Goal: Task Accomplishment & Management: Use online tool/utility

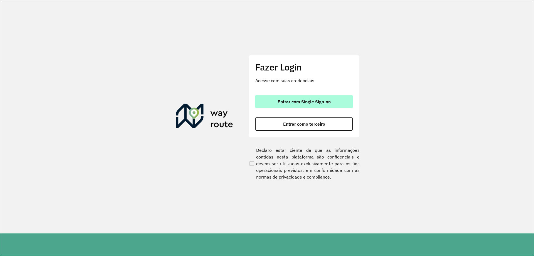
click at [291, 98] on button "Entrar com Single Sign-on" at bounding box center [303, 101] width 97 height 13
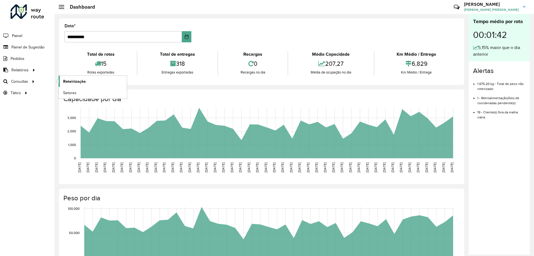
click at [76, 84] on span "Roteirização" at bounding box center [74, 81] width 23 height 6
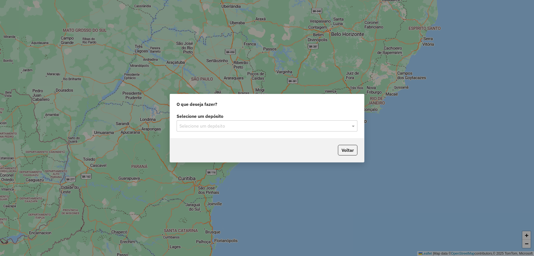
click at [241, 124] on input "text" at bounding box center [261, 126] width 164 height 7
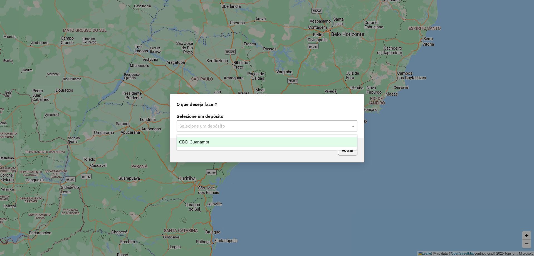
click at [224, 140] on div "CDD Guanambi" at bounding box center [267, 141] width 180 height 9
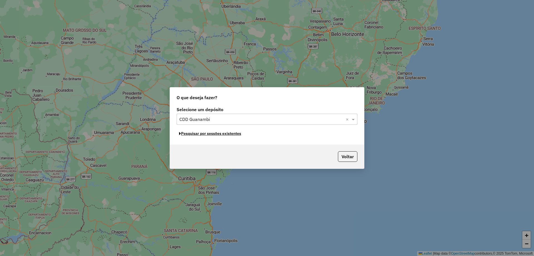
click at [190, 135] on button "Pesquisar por sessões existentes" at bounding box center [210, 133] width 67 height 9
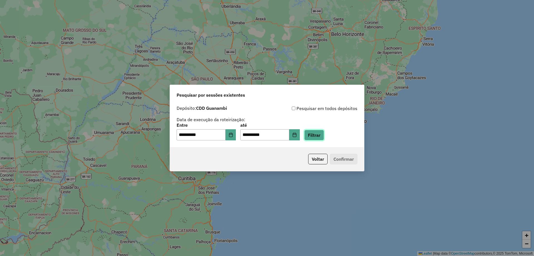
click at [319, 136] on button "Filtrar" at bounding box center [314, 135] width 20 height 11
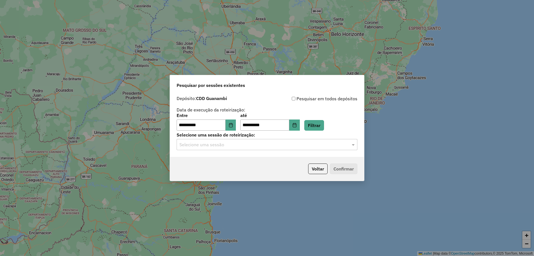
click at [222, 147] on input "text" at bounding box center [261, 144] width 164 height 7
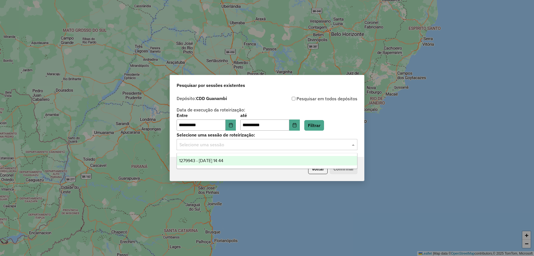
click at [222, 159] on span "1279943 - 22/09/2025 14:44" at bounding box center [201, 160] width 44 height 5
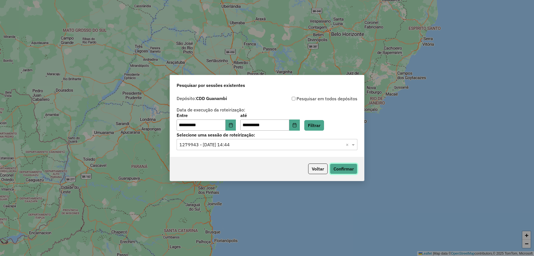
click at [341, 172] on button "Confirmar" at bounding box center [344, 168] width 28 height 11
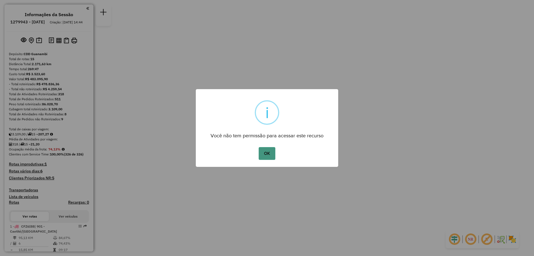
click at [269, 153] on button "OK" at bounding box center [267, 153] width 16 height 13
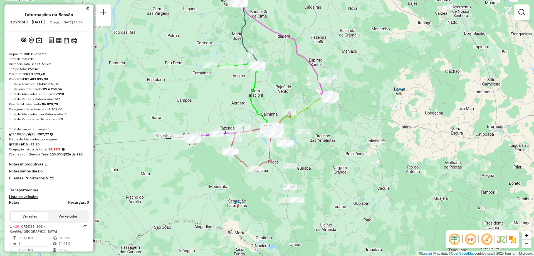
scroll to position [83, 0]
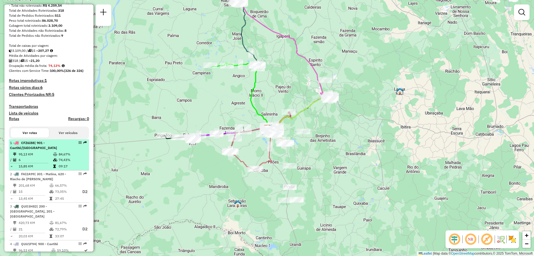
select select "**********"
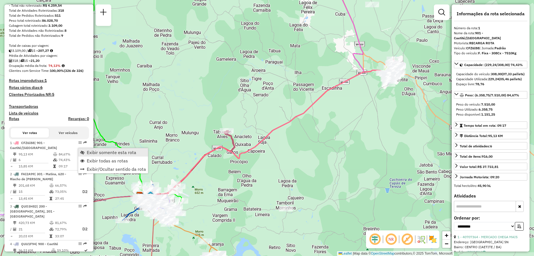
click at [101, 152] on span "Exibir somente esta rota" at bounding box center [111, 152] width 49 height 4
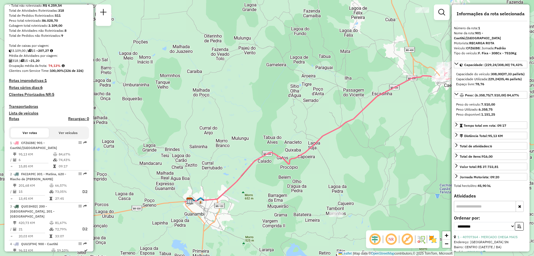
drag, startPoint x: 163, startPoint y: 133, endPoint x: 207, endPoint y: 143, distance: 44.1
click at [207, 143] on div "Janela de atendimento Grade de atendimento Capacidade Transportadoras Veículos …" at bounding box center [267, 128] width 534 height 256
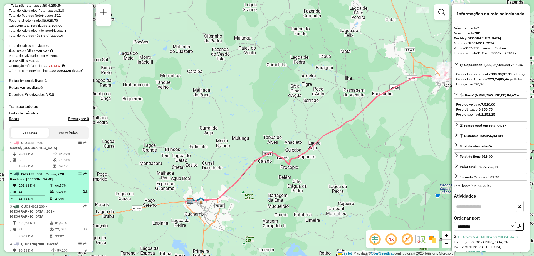
click at [39, 195] on td "15" at bounding box center [33, 191] width 31 height 7
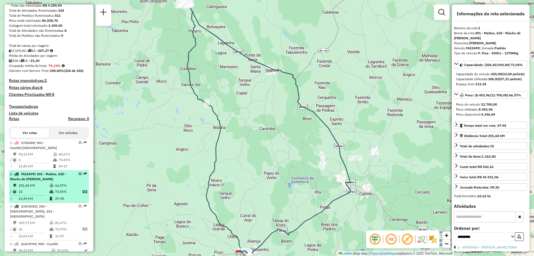
scroll to position [111, 0]
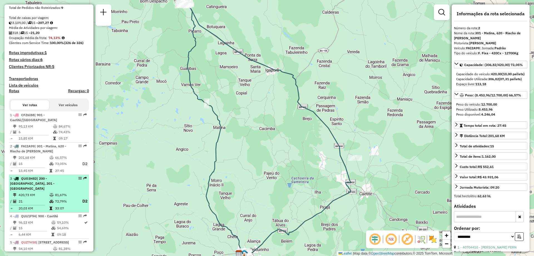
click at [42, 189] on span "| 200 - [GEOGRAPHIC_DATA], 201 - [GEOGRAPHIC_DATA]" at bounding box center [32, 183] width 44 height 14
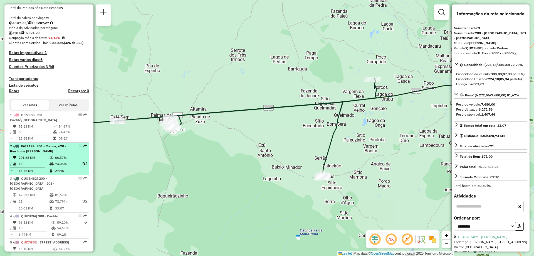
click at [53, 166] on td at bounding box center [52, 163] width 6 height 7
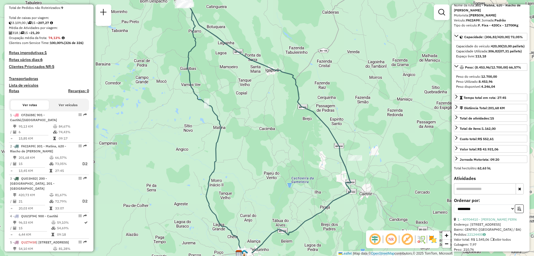
scroll to position [0, 0]
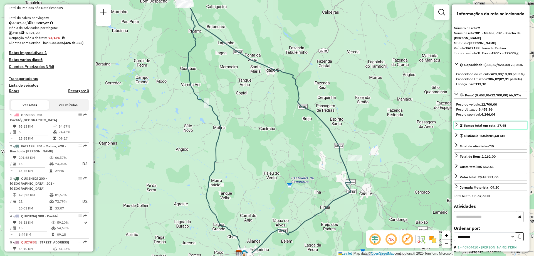
click at [469, 129] on link "Tempo total em rota: 27:45" at bounding box center [490, 125] width 73 height 8
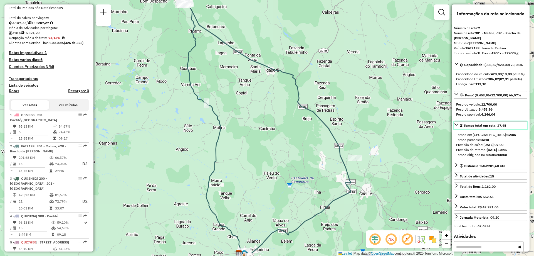
click at [469, 129] on link "Tempo total em rota: 27:45" at bounding box center [490, 125] width 73 height 8
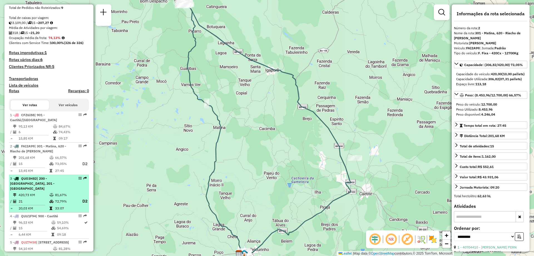
click at [43, 188] on span "| 200 - [GEOGRAPHIC_DATA], 201 - [GEOGRAPHIC_DATA]" at bounding box center [32, 183] width 44 height 14
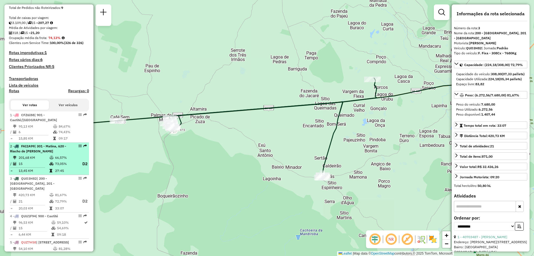
click at [51, 160] on td at bounding box center [52, 158] width 6 height 6
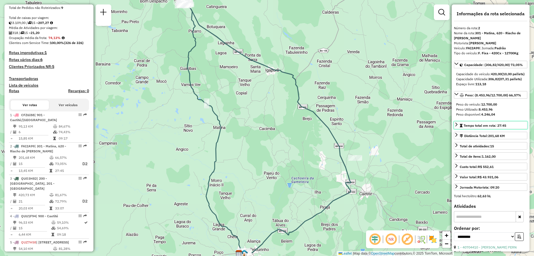
click at [463, 128] on div "Tempo total em rota: 27:45" at bounding box center [483, 125] width 46 height 5
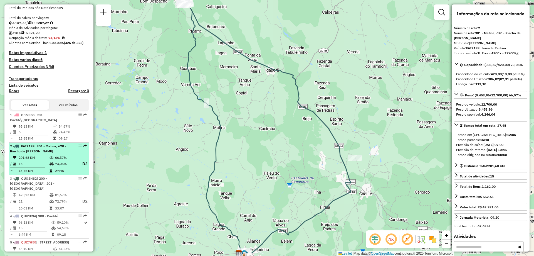
click at [27, 160] on td "201,68 KM" at bounding box center [33, 158] width 31 height 6
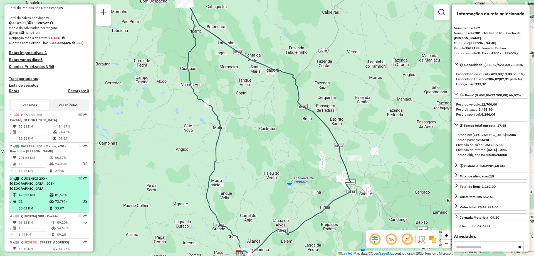
click at [31, 192] on td "420,73 KM" at bounding box center [33, 195] width 31 height 6
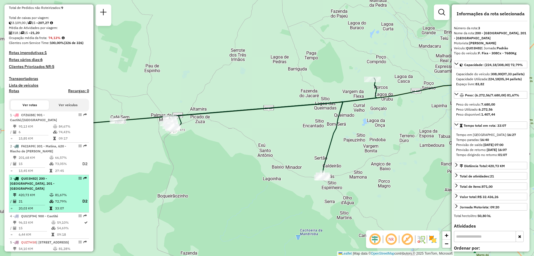
scroll to position [139, 0]
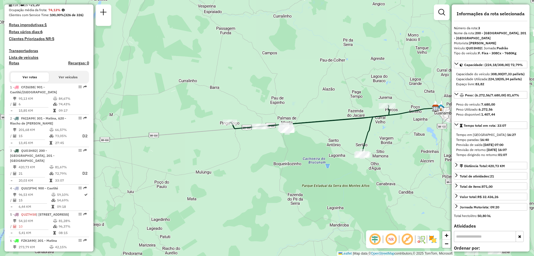
drag, startPoint x: 392, startPoint y: 136, endPoint x: 378, endPoint y: 143, distance: 15.3
click at [378, 143] on div "Janela de atendimento Grade de atendimento Capacidade Transportadoras Veículos …" at bounding box center [267, 128] width 534 height 256
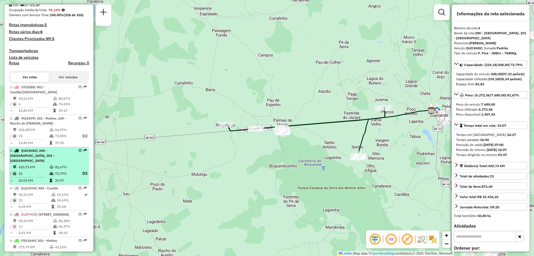
click at [49, 170] on td at bounding box center [52, 173] width 6 height 7
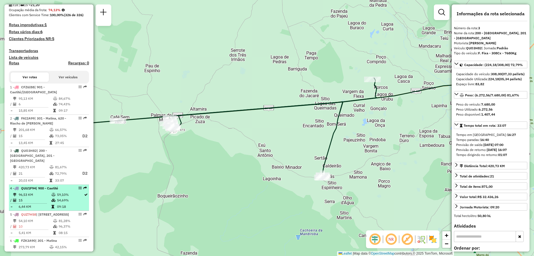
click at [32, 195] on td "96,53 KM" at bounding box center [34, 195] width 33 height 6
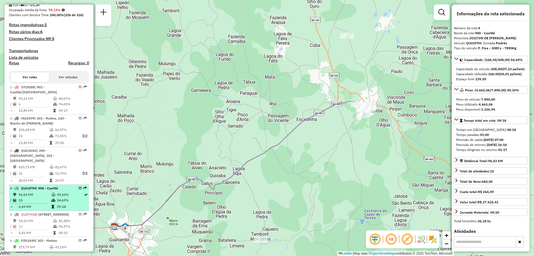
scroll to position [167, 0]
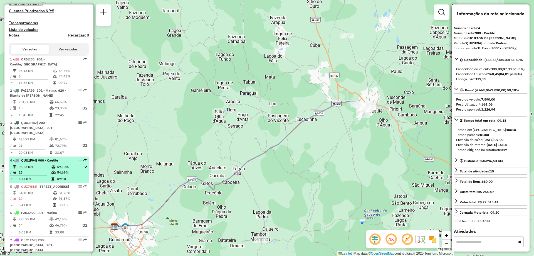
click at [61, 195] on td "81,28%" at bounding box center [72, 193] width 28 height 6
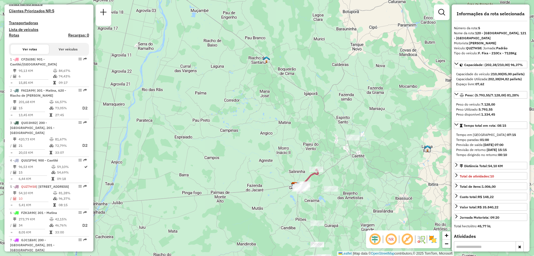
drag, startPoint x: 340, startPoint y: 232, endPoint x: 333, endPoint y: 207, distance: 25.4
click at [333, 207] on div "Janela de atendimento Grade de atendimento Capacidade Transportadoras Veículos …" at bounding box center [267, 128] width 534 height 256
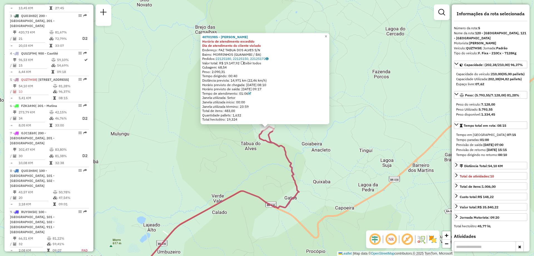
scroll to position [345, 0]
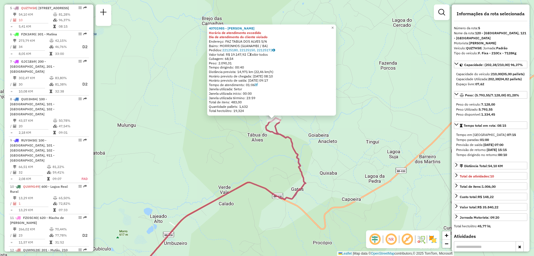
drag, startPoint x: 267, startPoint y: 214, endPoint x: 296, endPoint y: 172, distance: 51.5
click at [296, 172] on div "40701985 - MARCIEL MARTINS ALVE Horário de atendimento excedido Dia de atendime…" at bounding box center [267, 128] width 534 height 256
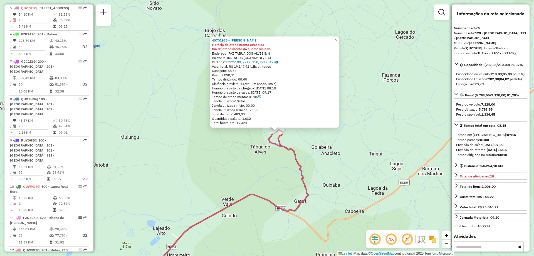
drag, startPoint x: 287, startPoint y: 197, endPoint x: 268, endPoint y: 229, distance: 37.8
click at [268, 229] on div "40701985 - MARCIEL MARTINS ALVE Horário de atendimento excedido Dia de atendime…" at bounding box center [267, 128] width 534 height 256
click at [195, 177] on div "40701985 - MARCIEL MARTINS ALVE Horário de atendimento excedido Dia de atendime…" at bounding box center [267, 128] width 534 height 256
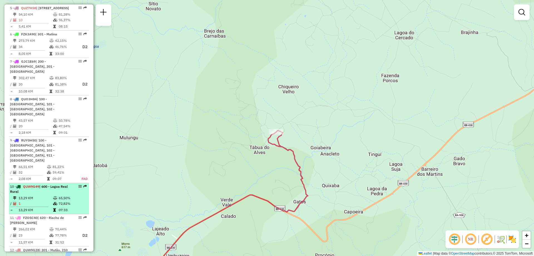
click at [53, 196] on icon at bounding box center [55, 197] width 4 height 3
select select "**********"
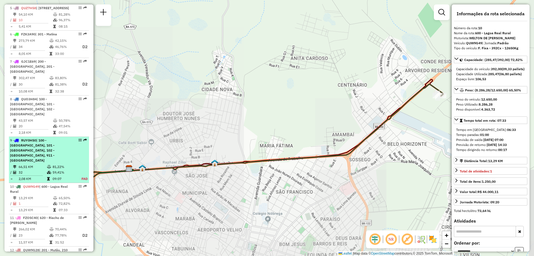
click at [56, 176] on td "09:07" at bounding box center [63, 179] width 23 height 6
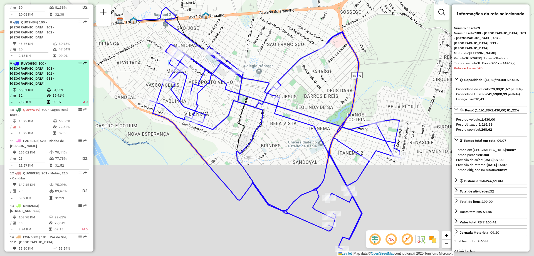
scroll to position [472, 0]
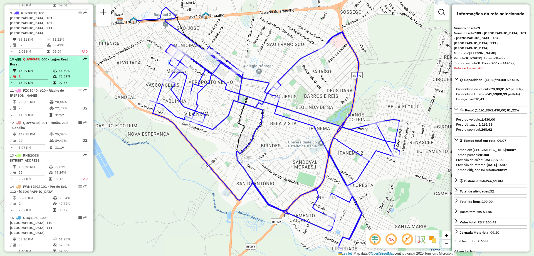
click at [58, 68] on td "65,50%" at bounding box center [72, 71] width 28 height 6
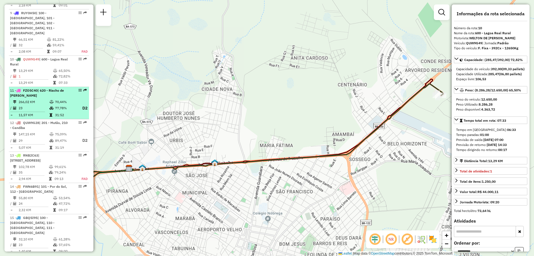
click at [44, 99] on td "266,02 KM" at bounding box center [33, 102] width 31 height 6
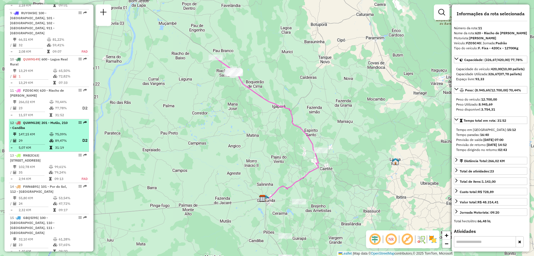
click at [45, 120] on div "12 - QUW9G28 | 201 - Mutãs, 210 - Candiba" at bounding box center [39, 125] width 59 height 10
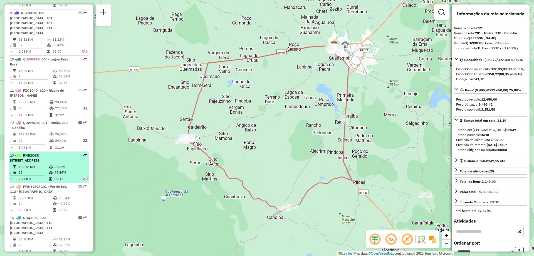
click at [49, 165] on icon at bounding box center [51, 166] width 4 height 3
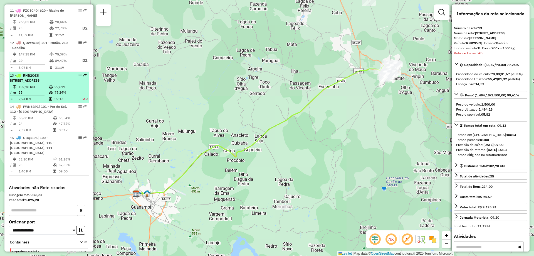
scroll to position [553, 0]
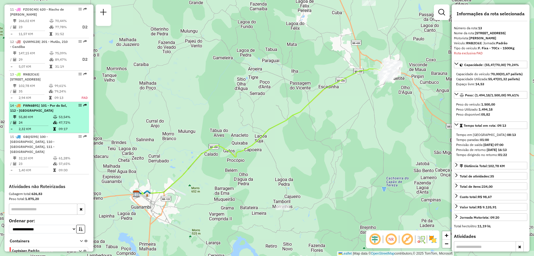
click at [55, 114] on table "55,80 KM 53,54% / 24 47,72% = 2,32 KM 09:17" at bounding box center [49, 123] width 78 height 18
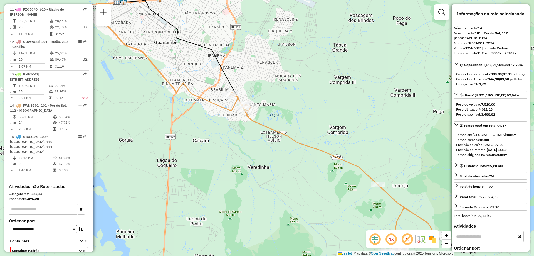
drag, startPoint x: 287, startPoint y: 203, endPoint x: 226, endPoint y: 135, distance: 91.2
click at [226, 135] on div "Janela de atendimento Grade de atendimento Capacidade Transportadoras Veículos …" at bounding box center [267, 128] width 534 height 256
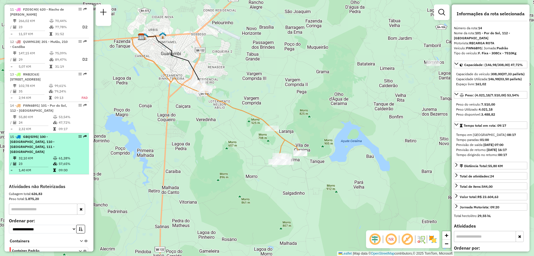
click at [40, 161] on td "23" at bounding box center [35, 164] width 34 height 6
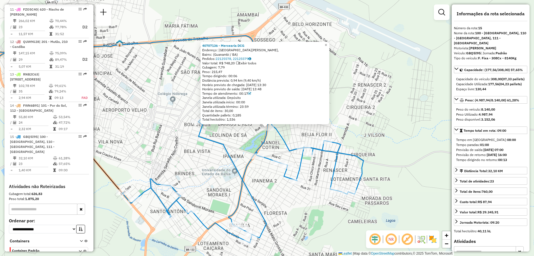
click at [382, 118] on div "40707136 - Mercearia DCG Endereço: Avenida Prefeito José Neves Teixeira, Bairro…" at bounding box center [267, 128] width 534 height 256
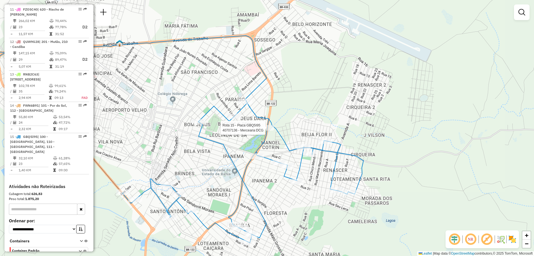
select select "**********"
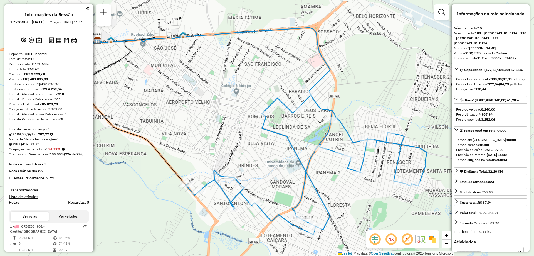
select select "**********"
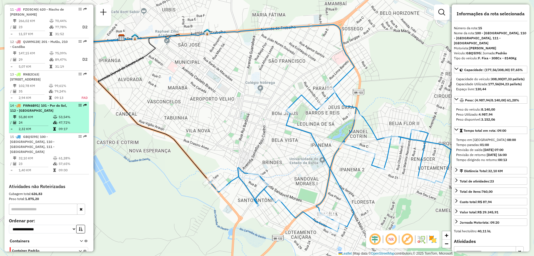
click at [51, 102] on li "14 - FWN6B91 | 101 - Por do Sol, 112 - [GEOGRAPHIC_DATA] 55,80 KM 53,54% / 24 4…" at bounding box center [49, 117] width 80 height 31
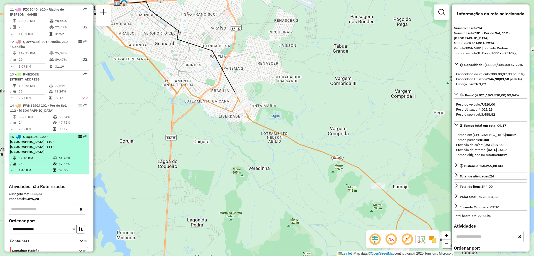
click at [45, 134] on span "| 100 - [GEOGRAPHIC_DATA], 110 - [GEOGRAPHIC_DATA], 111 - [GEOGRAPHIC_DATA]" at bounding box center [32, 143] width 44 height 19
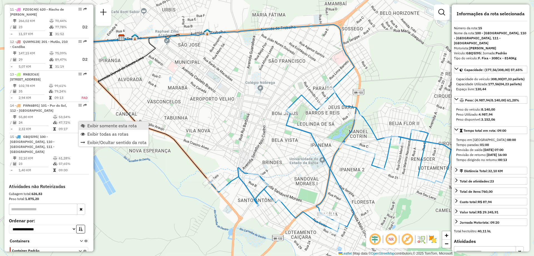
click at [90, 125] on span "Exibir somente esta rota" at bounding box center [111, 125] width 49 height 4
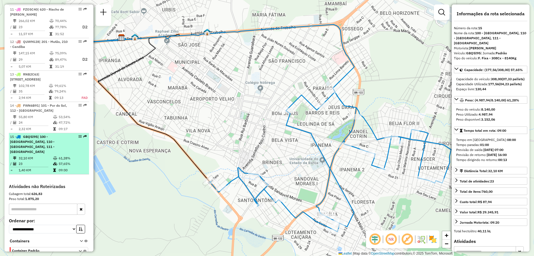
drag, startPoint x: 80, startPoint y: 122, endPoint x: 77, endPoint y: 121, distance: 3.6
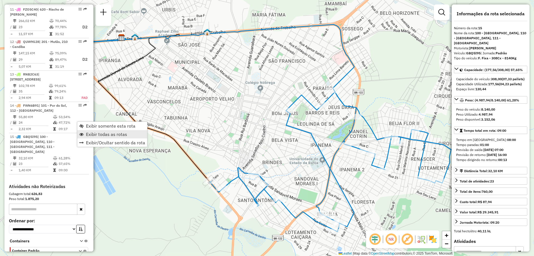
click at [88, 133] on span "Exibir todas as rotas" at bounding box center [106, 134] width 41 height 4
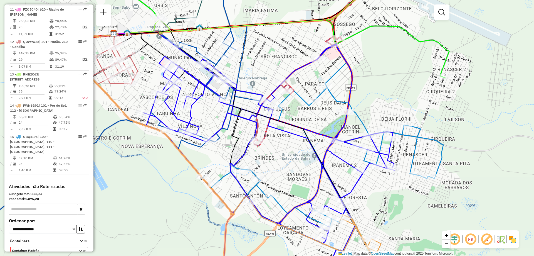
drag, startPoint x: 464, startPoint y: 133, endPoint x: 420, endPoint y: 108, distance: 51.3
click at [420, 109] on div "Janela de atendimento Grade de atendimento Capacidade Transportadoras Veículos …" at bounding box center [267, 128] width 534 height 256
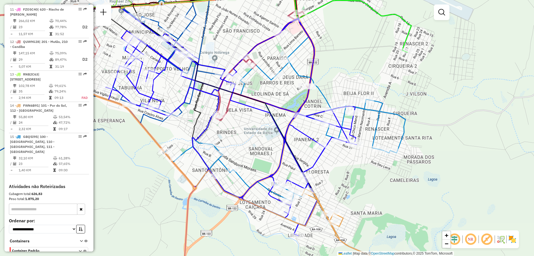
drag, startPoint x: 404, startPoint y: 152, endPoint x: 404, endPoint y: 147, distance: 4.7
click at [404, 147] on div "Janela de atendimento Grade de atendimento Capacidade Transportadoras Veículos …" at bounding box center [267, 128] width 534 height 256
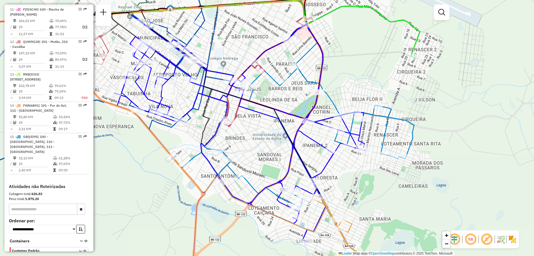
drag, startPoint x: 244, startPoint y: 112, endPoint x: 271, endPoint y: 143, distance: 41.4
click at [271, 142] on div "Janela de atendimento Grade de atendimento Capacidade Transportadoras Veículos …" at bounding box center [267, 128] width 534 height 256
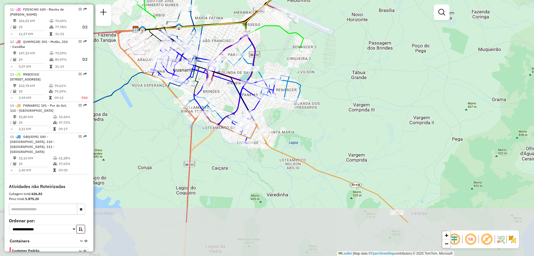
drag, startPoint x: 359, startPoint y: 172, endPoint x: 306, endPoint y: 112, distance: 79.8
click at [306, 112] on div "Janela de atendimento Grade de atendimento Capacidade Transportadoras Veículos …" at bounding box center [267, 128] width 534 height 256
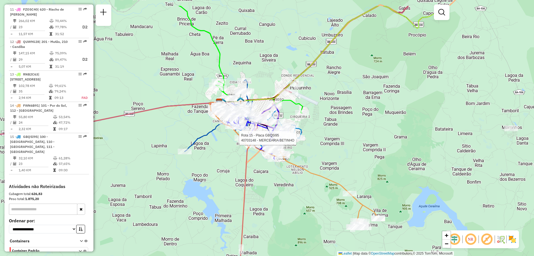
drag, startPoint x: 292, startPoint y: 171, endPoint x: 291, endPoint y: 201, distance: 29.5
click at [291, 201] on div "Rota 15 - Placa GBQ5I95 40703148 - MERCEARIA BETINHO Janela de atendimento Grad…" at bounding box center [267, 128] width 534 height 256
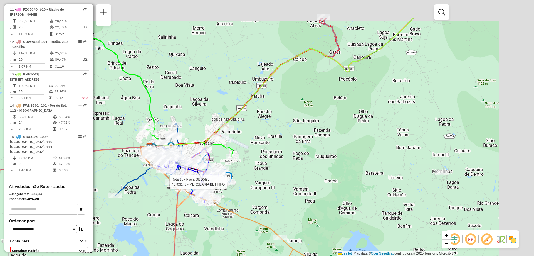
drag, startPoint x: 380, startPoint y: 97, endPoint x: 251, endPoint y: 181, distance: 154.5
click at [251, 180] on div "Rota 15 - Placa GBQ5I95 40703148 - MERCEARIA BETINHO Janela de atendimento Grad…" at bounding box center [267, 128] width 534 height 256
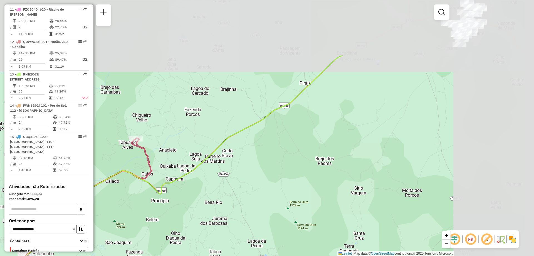
drag, startPoint x: 386, startPoint y: 36, endPoint x: 245, endPoint y: 123, distance: 165.7
click at [246, 122] on div "Rota 15 - Placa GBQ5I95 40703148 - MERCEARIA BETINHO Janela de atendimento Grad…" at bounding box center [267, 128] width 534 height 256
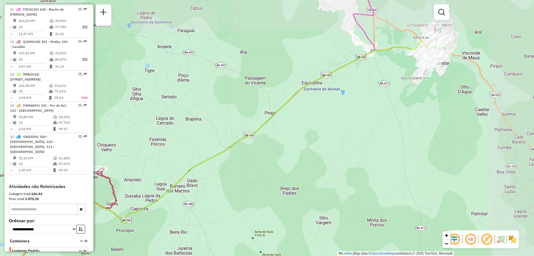
drag, startPoint x: 354, startPoint y: 79, endPoint x: 330, endPoint y: 100, distance: 31.4
click at [330, 100] on div "Rota 15 - Placa GBQ5I95 40703148 - MERCEARIA BETINHO Janela de atendimento Grad…" at bounding box center [267, 128] width 534 height 256
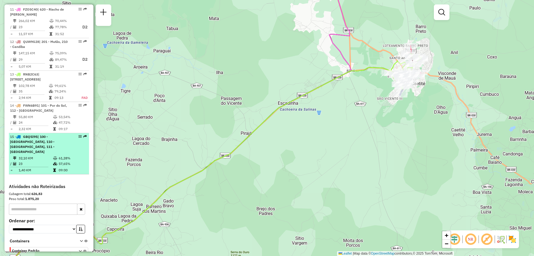
select select "**********"
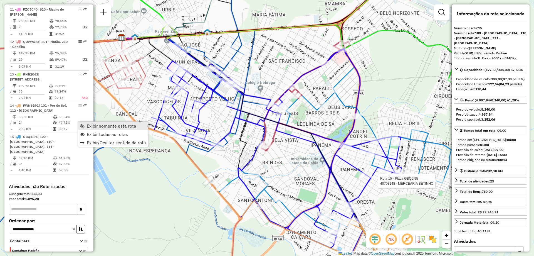
click at [100, 126] on span "Exibir somente esta rota" at bounding box center [111, 125] width 49 height 4
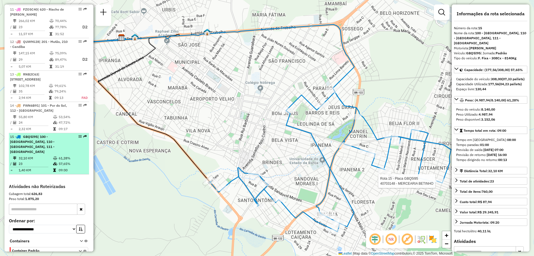
click at [49, 161] on td "23" at bounding box center [35, 164] width 34 height 6
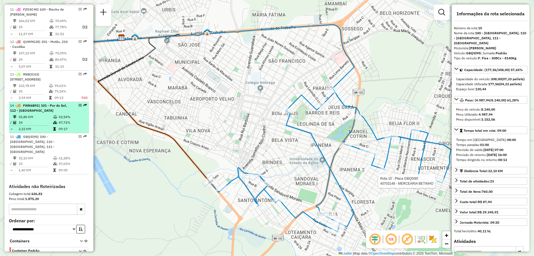
click at [49, 114] on td "55,80 KM" at bounding box center [35, 117] width 34 height 6
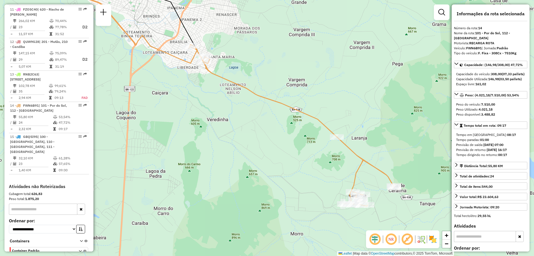
drag, startPoint x: 288, startPoint y: 198, endPoint x: 246, endPoint y: 150, distance: 63.9
click at [246, 150] on div "Janela de atendimento Grade de atendimento Capacidade Transportadoras Veículos …" at bounding box center [267, 128] width 534 height 256
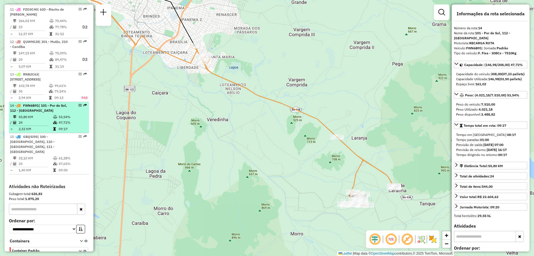
click at [61, 120] on td "47,72%" at bounding box center [72, 123] width 28 height 6
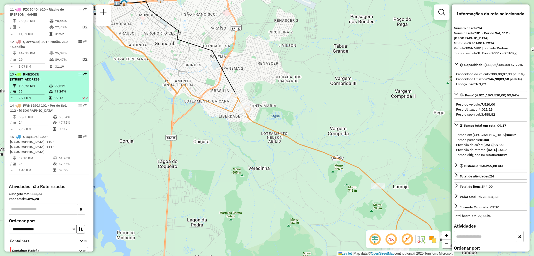
click at [41, 72] on span "| [STREET_ADDRESS]" at bounding box center [25, 76] width 31 height 9
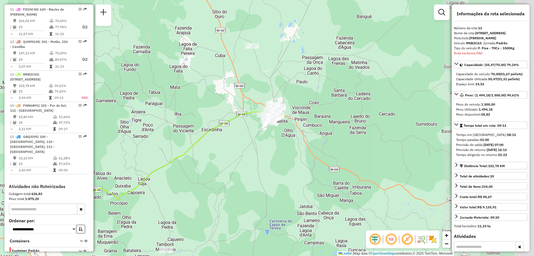
drag, startPoint x: 295, startPoint y: 98, endPoint x: 178, endPoint y: 141, distance: 124.4
click at [178, 141] on div "Janela de atendimento Grade de atendimento Capacidade Transportadoras Veículos …" at bounding box center [267, 128] width 534 height 256
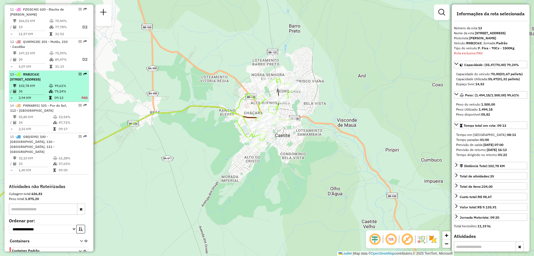
scroll to position [525, 0]
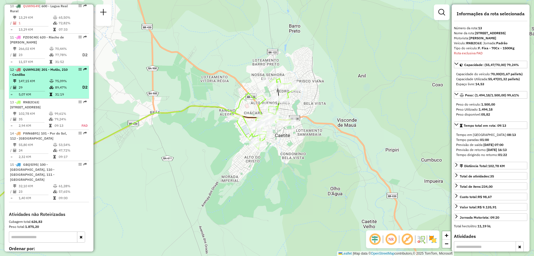
click at [56, 84] on td "89,47%" at bounding box center [66, 87] width 22 height 7
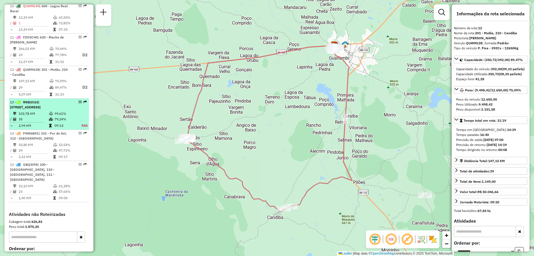
click at [57, 116] on td "79,24%" at bounding box center [65, 119] width 22 height 6
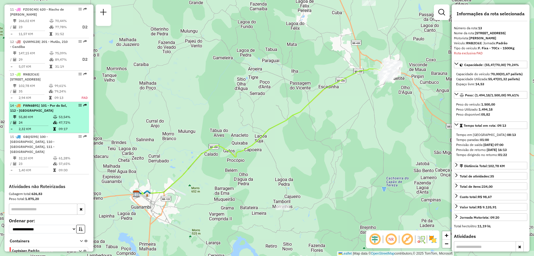
scroll to position [470, 0]
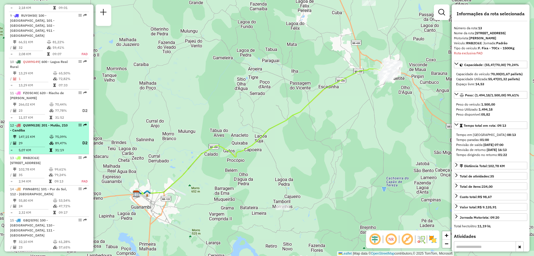
click at [51, 135] on icon at bounding box center [51, 136] width 4 height 3
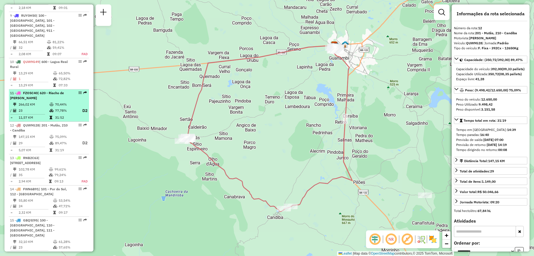
click at [52, 103] on icon at bounding box center [51, 104] width 4 height 3
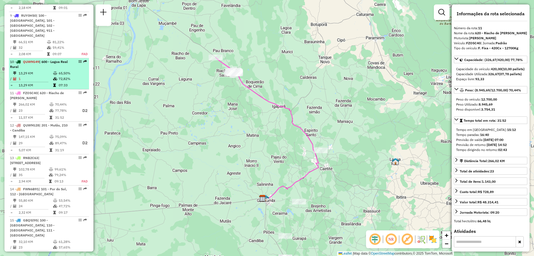
click at [55, 71] on icon at bounding box center [55, 72] width 4 height 3
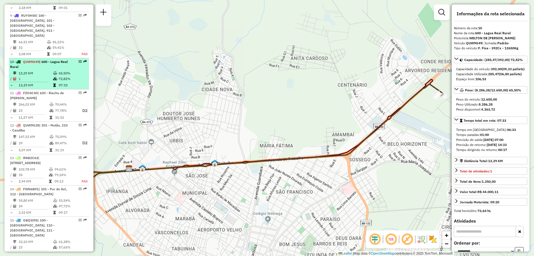
scroll to position [442, 0]
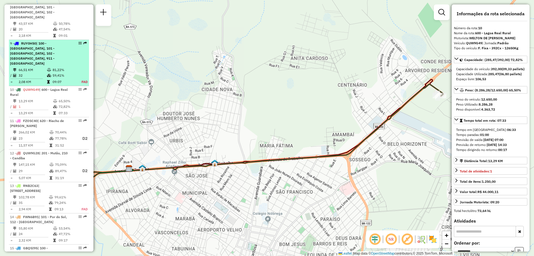
click at [52, 67] on td "81,22%" at bounding box center [63, 70] width 23 height 6
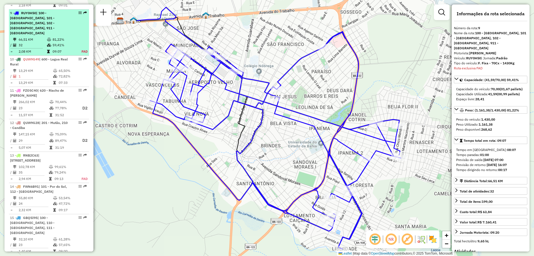
scroll to position [389, 0]
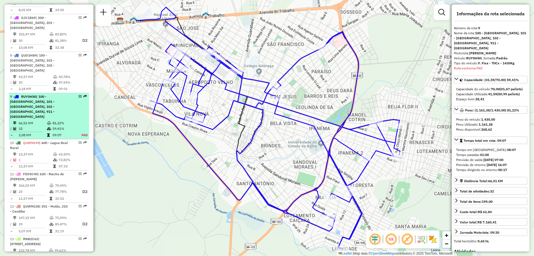
click at [47, 105] on li "9 - RUY0H50 | 100 - [GEOGRAPHIC_DATA], 101 - [GEOGRAPHIC_DATA], 102 - [GEOGRAPH…" at bounding box center [49, 116] width 80 height 46
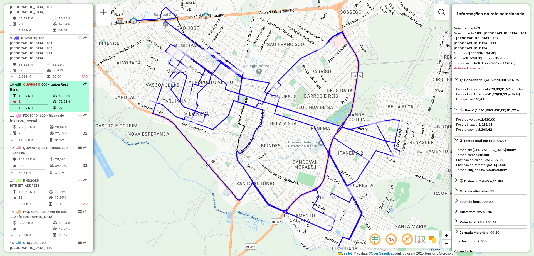
scroll to position [472, 0]
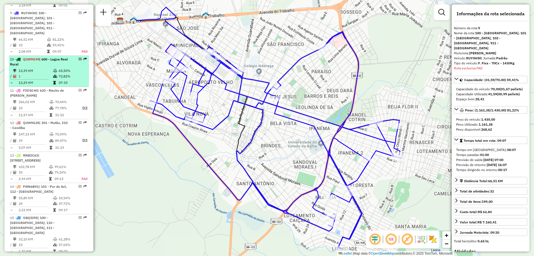
click at [58, 68] on td "65,50%" at bounding box center [72, 71] width 28 height 6
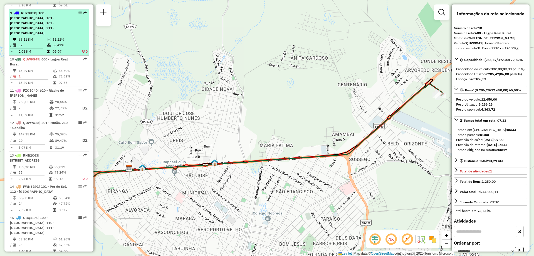
click at [57, 42] on td "59,41%" at bounding box center [63, 45] width 23 height 6
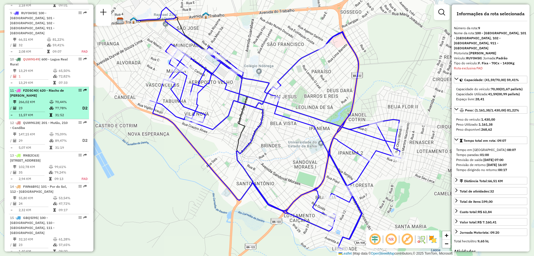
scroll to position [389, 0]
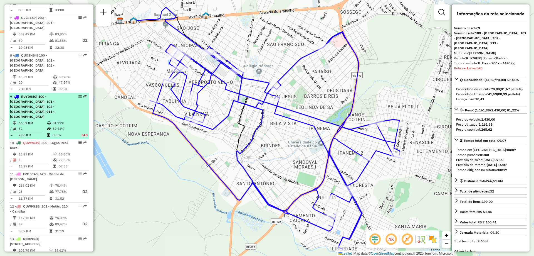
click at [46, 101] on span "| 100 - [GEOGRAPHIC_DATA], 101 - [GEOGRAPHIC_DATA], 102 - [GEOGRAPHIC_DATA], 91…" at bounding box center [32, 106] width 44 height 24
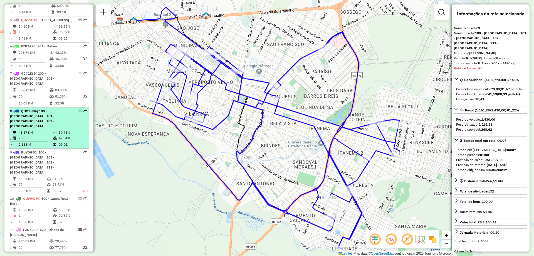
click at [35, 121] on div "8 - QUO3H84 | 100 - [GEOGRAPHIC_DATA], 101 - [GEOGRAPHIC_DATA], 102 - Vomitamel" at bounding box center [39, 118] width 59 height 20
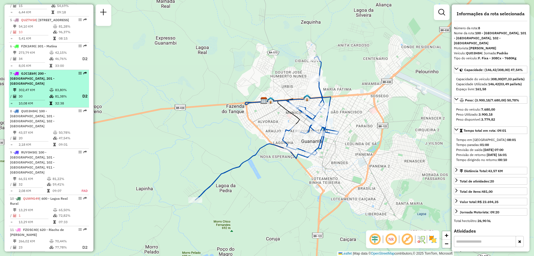
click at [49, 99] on td at bounding box center [52, 96] width 6 height 7
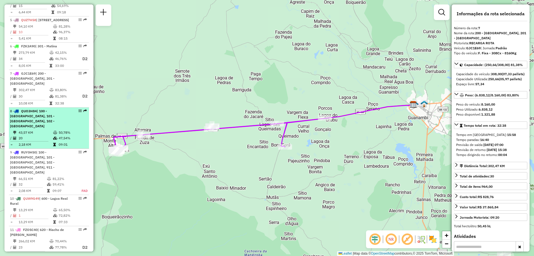
click at [51, 121] on div "8 - QUO3H84 | 100 - [GEOGRAPHIC_DATA], 101 - [GEOGRAPHIC_DATA], 102 - Vomitamel" at bounding box center [39, 118] width 59 height 20
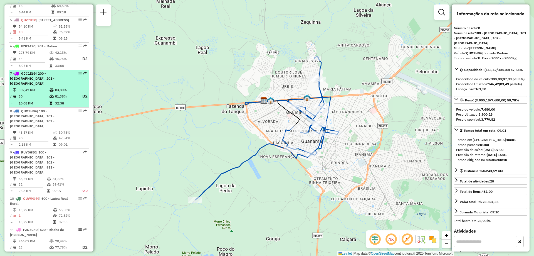
click at [60, 85] on div "7 - GJC1E69 | 200 - [GEOGRAPHIC_DATA], 201 - [GEOGRAPHIC_DATA]" at bounding box center [39, 78] width 59 height 15
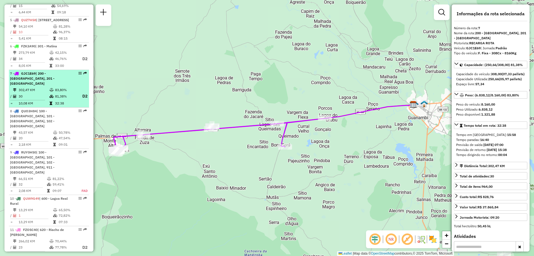
scroll to position [277, 0]
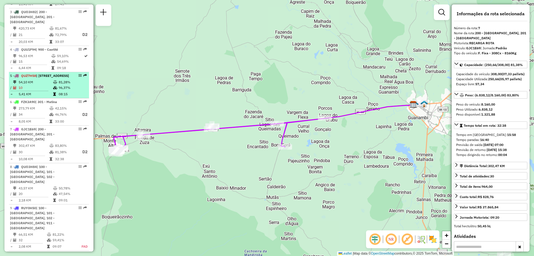
click at [51, 85] on td "54,10 KM" at bounding box center [35, 82] width 34 height 6
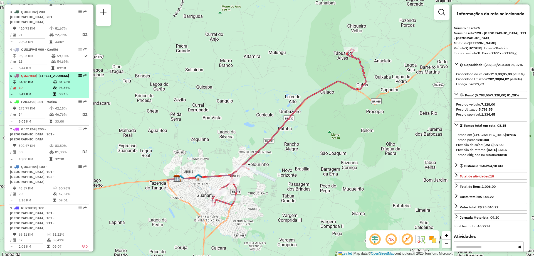
scroll to position [250, 0]
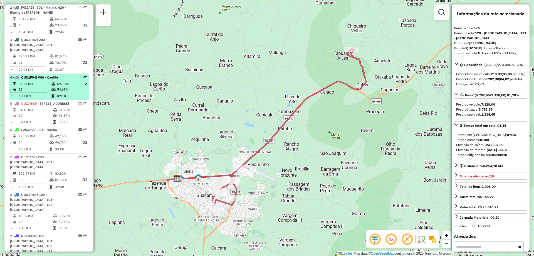
click at [44, 86] on td "15" at bounding box center [34, 89] width 33 height 6
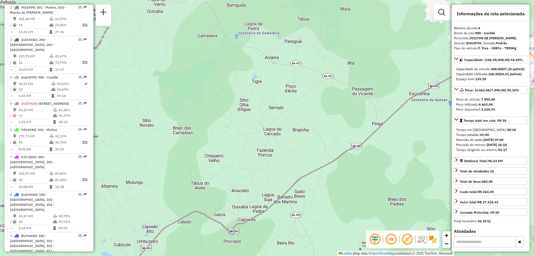
drag, startPoint x: 179, startPoint y: 93, endPoint x: 196, endPoint y: 149, distance: 58.7
click at [196, 149] on div "Janela de atendimento Grade de atendimento Capacidade Transportadoras Veículos …" at bounding box center [267, 128] width 534 height 256
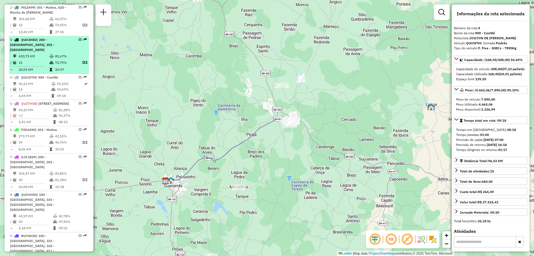
click at [52, 54] on icon at bounding box center [51, 55] width 4 height 3
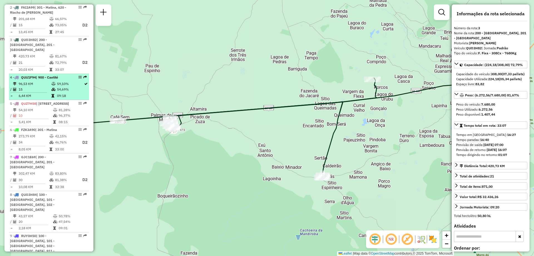
click at [69, 84] on td "59,10%" at bounding box center [70, 84] width 27 height 6
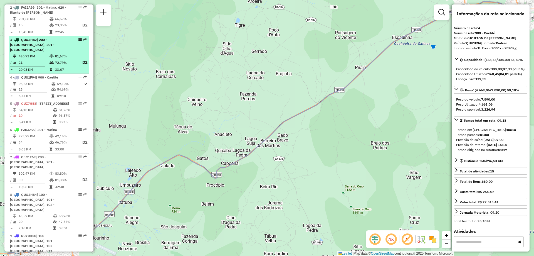
click at [66, 63] on td "72,79%" at bounding box center [66, 62] width 22 height 7
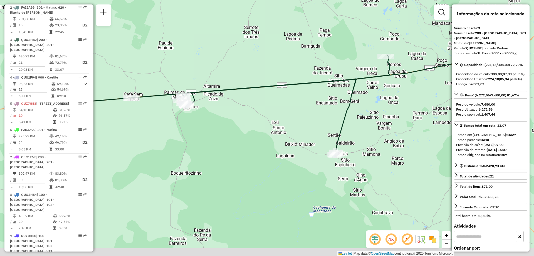
drag, startPoint x: 226, startPoint y: 175, endPoint x: 239, endPoint y: 151, distance: 27.5
click at [239, 151] on div "Janela de atendimento Grade de atendimento Capacidade Transportadoras Veículos …" at bounding box center [267, 128] width 534 height 256
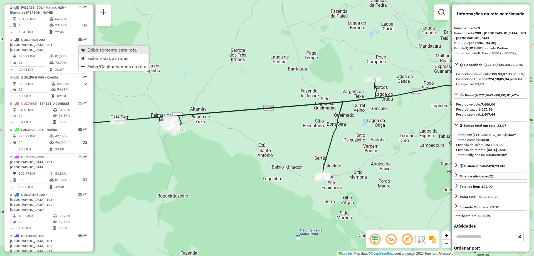
click at [108, 49] on span "Exibir somente esta rota" at bounding box center [111, 50] width 49 height 4
click at [96, 57] on span "Exibir todas as rotas" at bounding box center [106, 57] width 41 height 4
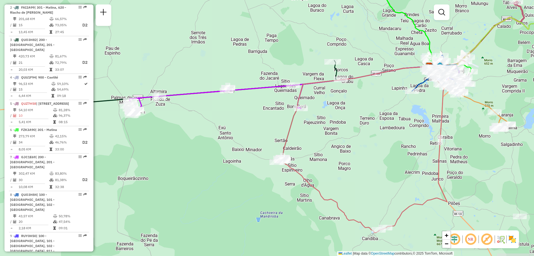
drag, startPoint x: 235, startPoint y: 83, endPoint x: 200, endPoint y: 68, distance: 37.6
click at [200, 68] on div "Janela de atendimento Grade de atendimento Capacidade Transportadoras Veículos …" at bounding box center [267, 128] width 534 height 256
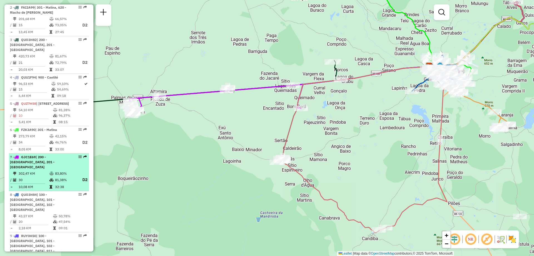
select select "**********"
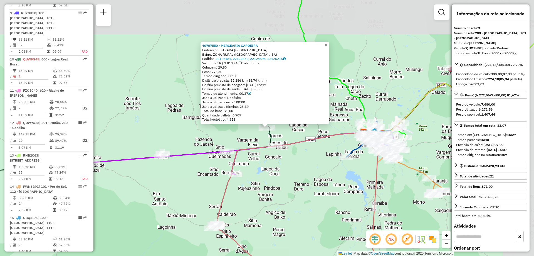
scroll to position [286, 0]
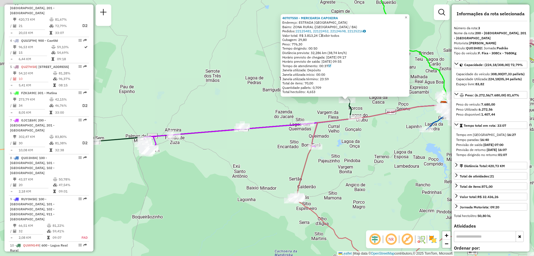
drag, startPoint x: 209, startPoint y: 103, endPoint x: 296, endPoint y: 66, distance: 95.1
click at [296, 66] on div "40707550 - MERCEARIA CAPOEIRA Endereço: [GEOGRAPHIC_DATA]: ZONA RURAL ([GEOGRAP…" at bounding box center [267, 128] width 534 height 256
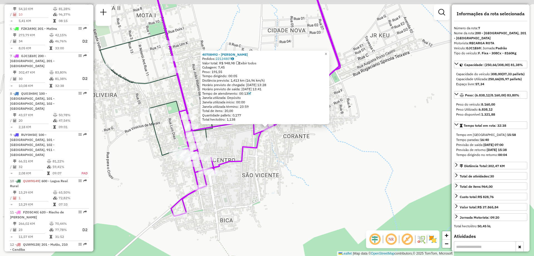
scroll to position [403, 0]
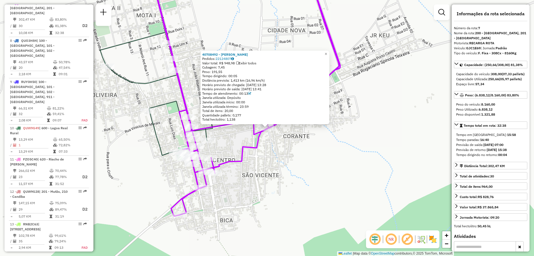
click at [259, 144] on icon at bounding box center [245, 94] width 189 height 241
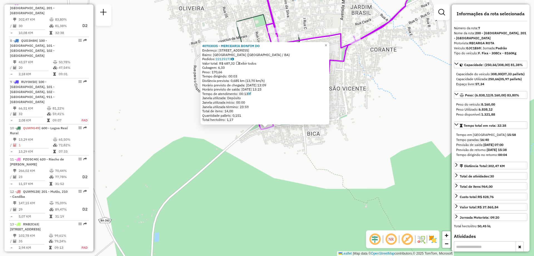
click at [272, 169] on div "40703035 - MERCEARIA BONFIM DO Endereço: [STREET_ADDRESS] [GEOGRAPHIC_DATA]: 22…" at bounding box center [267, 128] width 534 height 256
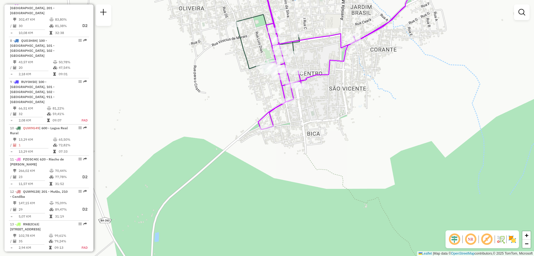
drag, startPoint x: 328, startPoint y: 125, endPoint x: 318, endPoint y: 127, distance: 10.4
click at [318, 127] on div "Janela de atendimento Grade de atendimento Capacidade Transportadoras Veículos …" at bounding box center [267, 128] width 534 height 256
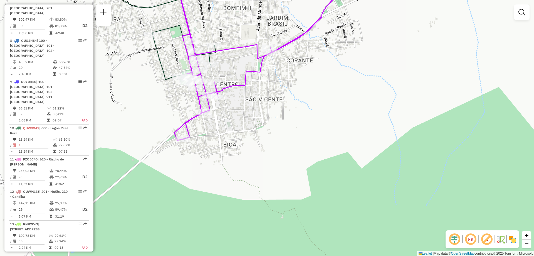
drag, startPoint x: 285, startPoint y: 123, endPoint x: 243, endPoint y: 134, distance: 43.4
click at [243, 134] on div "Janela de atendimento Grade de atendimento Capacidade Transportadoras Veículos …" at bounding box center [267, 128] width 534 height 256
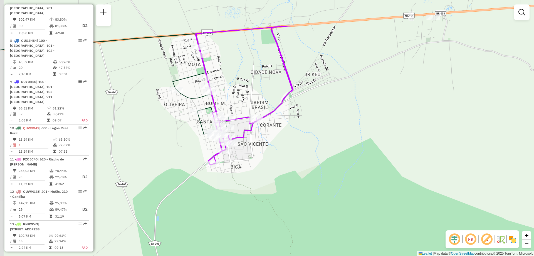
drag, startPoint x: 240, startPoint y: 57, endPoint x: 244, endPoint y: 108, distance: 51.3
click at [244, 108] on div "Janela de atendimento Grade de atendimento Capacidade Transportadoras Veículos …" at bounding box center [267, 128] width 534 height 256
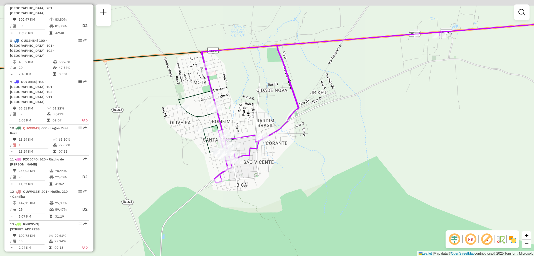
drag, startPoint x: 241, startPoint y: 82, endPoint x: 247, endPoint y: 101, distance: 20.5
click at [247, 101] on div "Janela de atendimento Grade de atendimento Capacidade Transportadoras Veículos …" at bounding box center [267, 128] width 534 height 256
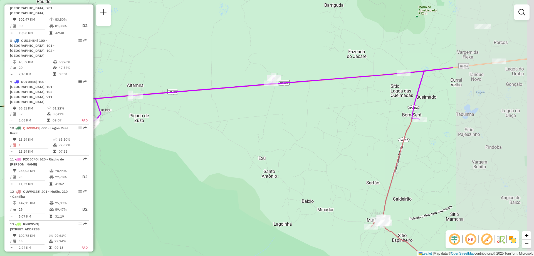
drag, startPoint x: 407, startPoint y: 79, endPoint x: 253, endPoint y: 102, distance: 155.8
click at [253, 102] on div "Janela de atendimento Grade de atendimento Capacidade Transportadoras Veículos …" at bounding box center [267, 128] width 534 height 256
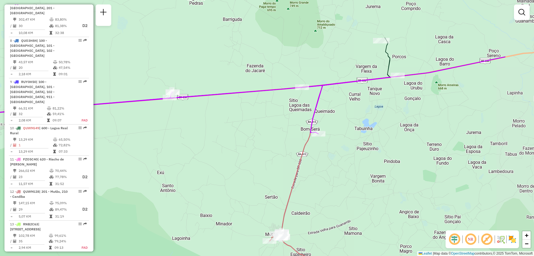
drag, startPoint x: 411, startPoint y: 86, endPoint x: 320, endPoint y: 109, distance: 94.1
click at [320, 109] on div "Janela de atendimento Grade de atendimento Capacidade Transportadoras Veículos …" at bounding box center [267, 128] width 534 height 256
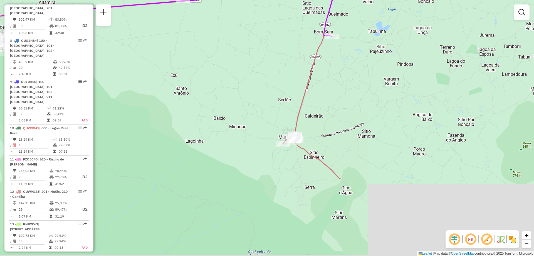
drag, startPoint x: 309, startPoint y: 189, endPoint x: 335, endPoint y: 78, distance: 114.2
click at [335, 78] on div "Janela de atendimento Grade de atendimento Capacidade Transportadoras Veículos …" at bounding box center [267, 128] width 534 height 256
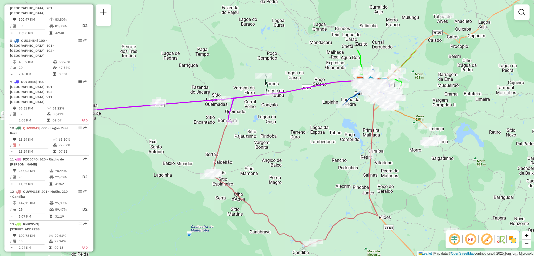
drag, startPoint x: 472, startPoint y: 55, endPoint x: 312, endPoint y: 130, distance: 176.5
click at [312, 130] on div "Janela de atendimento Grade de atendimento Capacidade Transportadoras Veículos …" at bounding box center [267, 128] width 534 height 256
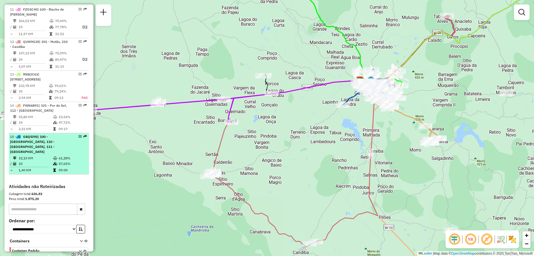
scroll to position [497, 0]
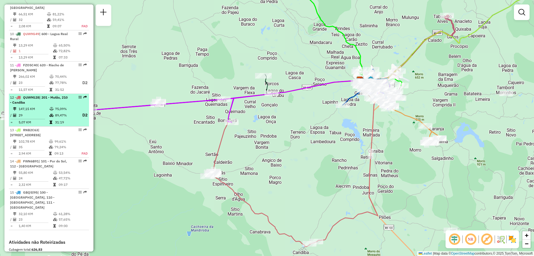
click at [46, 94] on li "12 - QUW9G28 | 201 - Mutãs, 210 - Candiba 147,15 KM 75,09% / 29 89,47% D2 = 5,0…" at bounding box center [49, 110] width 80 height 33
select select "**********"
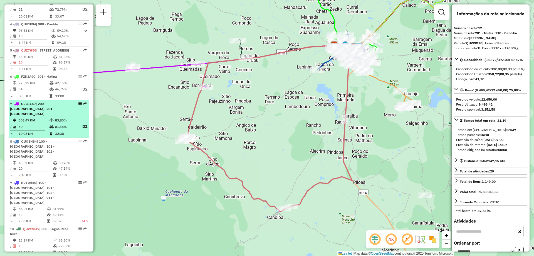
scroll to position [219, 0]
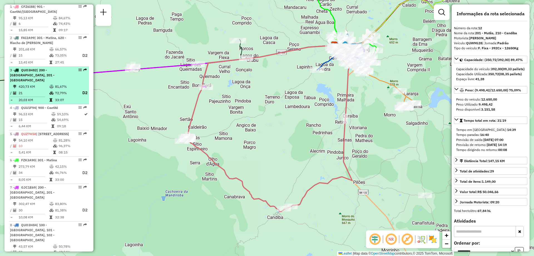
click at [47, 83] on div "3 - QUO3H82 | 200 - [GEOGRAPHIC_DATA], 201 - [GEOGRAPHIC_DATA]" at bounding box center [39, 75] width 59 height 15
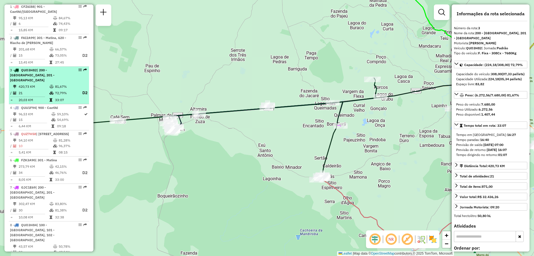
scroll to position [275, 0]
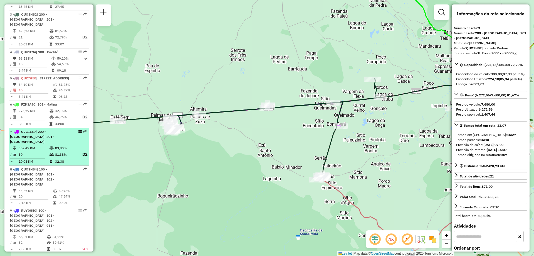
click at [55, 152] on td "81,38%" at bounding box center [66, 154] width 22 height 7
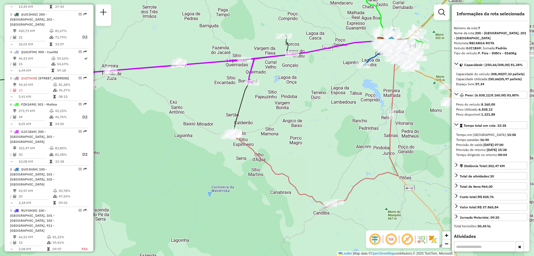
drag, startPoint x: 242, startPoint y: 207, endPoint x: 209, endPoint y: 144, distance: 71.6
click at [209, 144] on div "Janela de atendimento Grade de atendimento Capacidade Transportadoras Veículos …" at bounding box center [267, 128] width 534 height 256
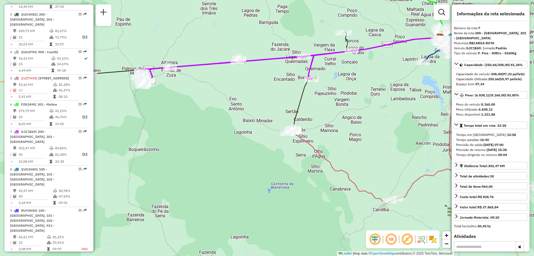
drag, startPoint x: 305, startPoint y: 109, endPoint x: 353, endPoint y: 106, distance: 48.2
click at [353, 106] on div "Janela de atendimento Grade de atendimento Capacidade Transportadoras Veículos …" at bounding box center [267, 128] width 534 height 256
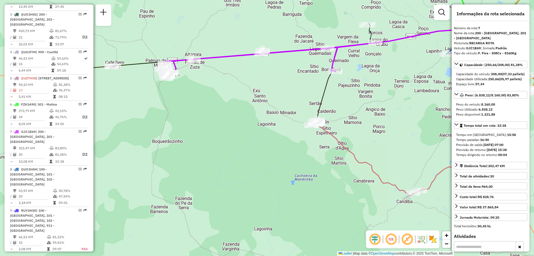
drag, startPoint x: 281, startPoint y: 106, endPoint x: 287, endPoint y: 105, distance: 6.2
click at [287, 105] on div "Janela de atendimento Grade de atendimento Capacidade Transportadoras Veículos …" at bounding box center [267, 128] width 534 height 256
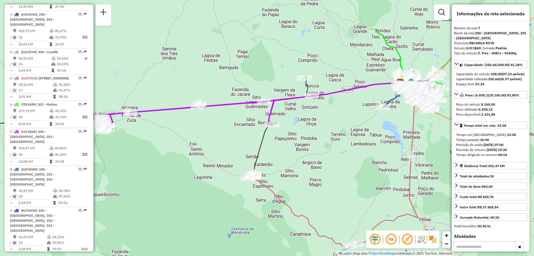
drag, startPoint x: 274, startPoint y: 103, endPoint x: 211, endPoint y: 155, distance: 81.0
click at [211, 155] on div "Janela de atendimento Grade de atendimento Capacidade Transportadoras Veículos …" at bounding box center [267, 128] width 534 height 256
drag, startPoint x: 85, startPoint y: 160, endPoint x: 138, endPoint y: 162, distance: 53.4
click at [138, 162] on hb-router-mapa "Informações da Sessão 1279943 - [DATE] Criação: [DATE] 14:44 Depósito: CDD Guan…" at bounding box center [267, 128] width 534 height 256
click at [138, 162] on div "Janela de atendimento Grade de atendimento Capacidade Transportadoras Veículos …" at bounding box center [267, 128] width 534 height 256
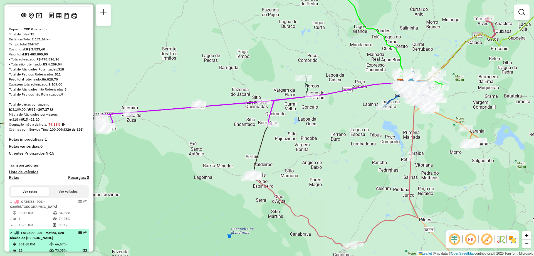
scroll to position [80, 0]
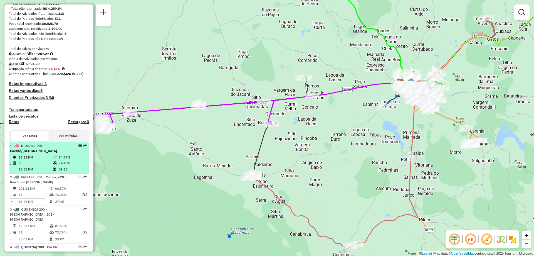
click at [45, 153] on div "1 - CFZ6I88 | 901 - Caetité/[GEOGRAPHIC_DATA]" at bounding box center [39, 148] width 59 height 10
select select "**********"
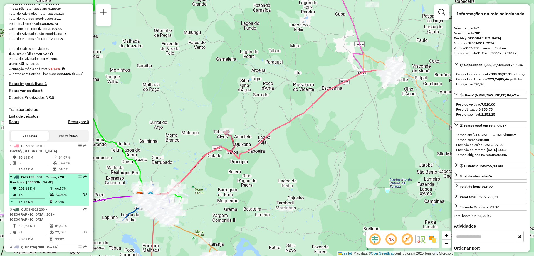
click at [60, 191] on td "66,57%" at bounding box center [66, 188] width 22 height 6
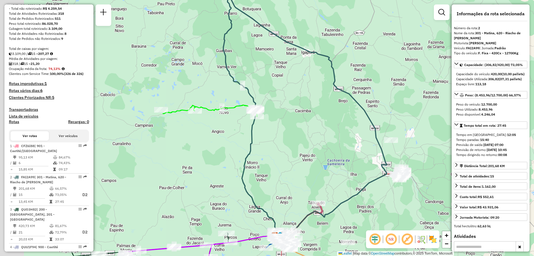
drag, startPoint x: 285, startPoint y: 154, endPoint x: 308, endPoint y: 143, distance: 25.1
click at [308, 143] on div "Janela de atendimento Grade de atendimento Capacidade Transportadoras Veículos …" at bounding box center [267, 128] width 534 height 256
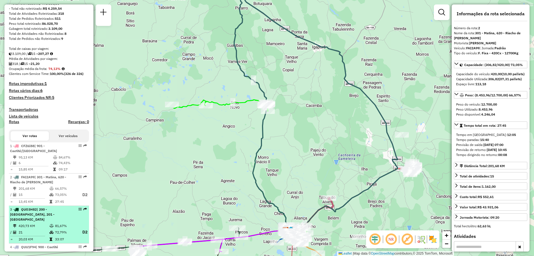
click at [45, 223] on td "420,73 KM" at bounding box center [33, 226] width 31 height 6
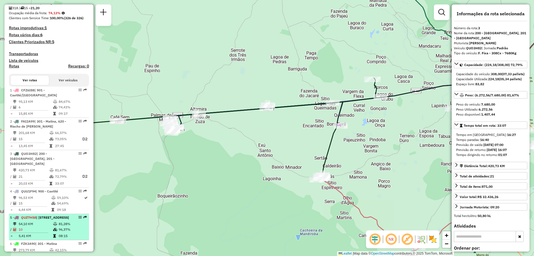
scroll to position [192, 0]
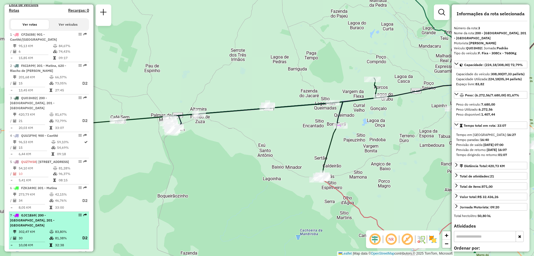
click at [52, 224] on div "7 - GJC1E69 | 200 - [GEOGRAPHIC_DATA], 201 - [GEOGRAPHIC_DATA]" at bounding box center [39, 219] width 59 height 15
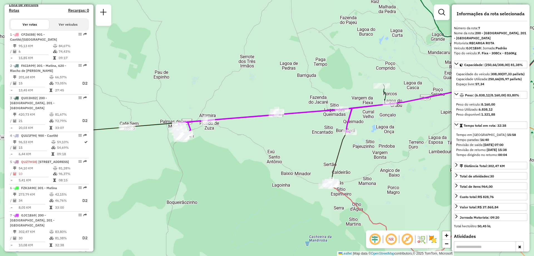
drag, startPoint x: 184, startPoint y: 149, endPoint x: 245, endPoint y: 133, distance: 63.4
click at [245, 133] on div "Janela de atendimento Grade de atendimento Capacidade Transportadoras Veículos …" at bounding box center [267, 128] width 534 height 256
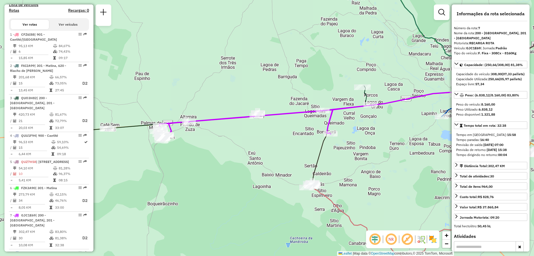
drag, startPoint x: 336, startPoint y: 63, endPoint x: 308, endPoint y: 66, distance: 27.6
click at [308, 66] on div "Janela de atendimento Grade de atendimento Capacidade Transportadoras Veículos …" at bounding box center [267, 128] width 534 height 256
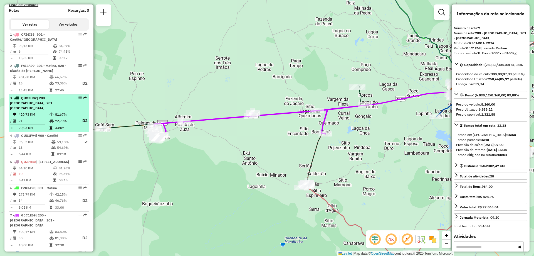
click at [35, 112] on td "420,73 KM" at bounding box center [33, 114] width 31 height 6
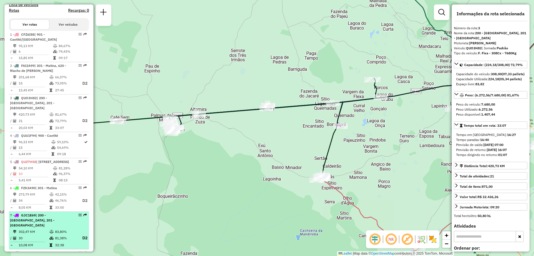
click at [53, 220] on span "| 200 - [GEOGRAPHIC_DATA], 201 - [GEOGRAPHIC_DATA]" at bounding box center [32, 220] width 44 height 14
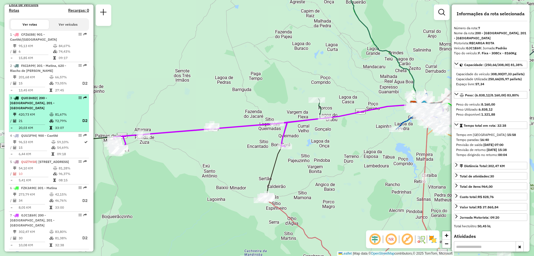
click at [63, 120] on td "72,79%" at bounding box center [66, 120] width 22 height 7
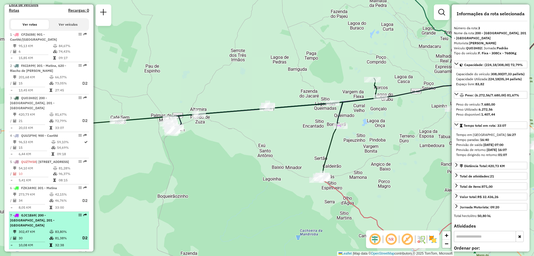
click at [71, 230] on td "83,80%" at bounding box center [66, 232] width 22 height 6
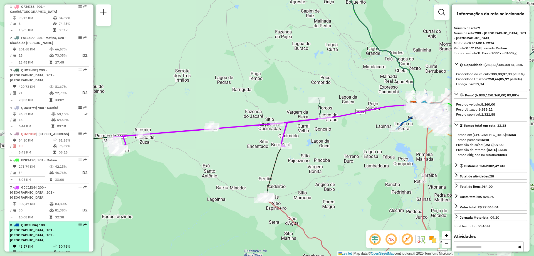
scroll to position [247, 0]
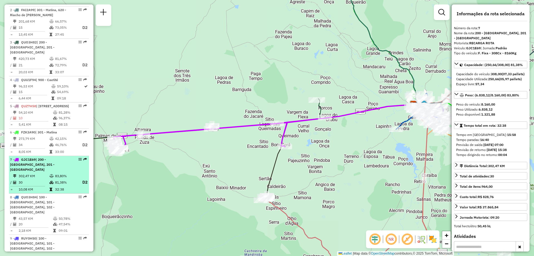
click at [57, 171] on div "7 - GJC1E69 | 200 - [GEOGRAPHIC_DATA], 201 - [GEOGRAPHIC_DATA]" at bounding box center [39, 164] width 59 height 15
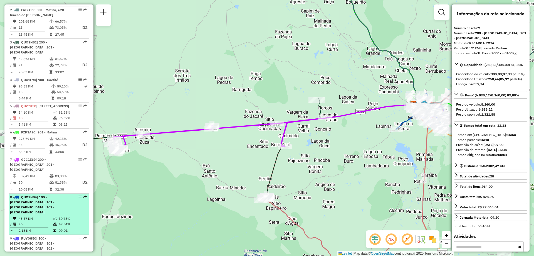
click at [54, 208] on div "8 - QUO3H84 | 100 - [GEOGRAPHIC_DATA], 101 - [GEOGRAPHIC_DATA], 102 - Vomitamel" at bounding box center [39, 204] width 59 height 20
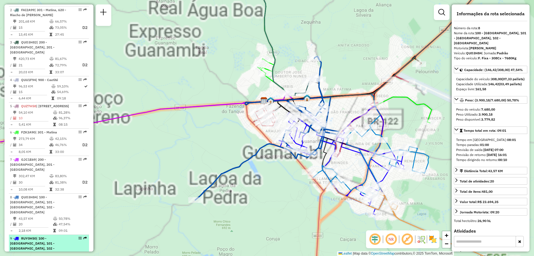
scroll to position [303, 0]
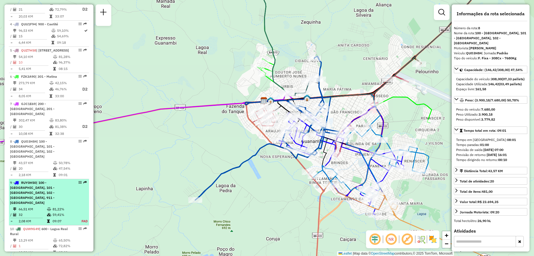
click at [62, 206] on td "81,22%" at bounding box center [63, 209] width 23 height 6
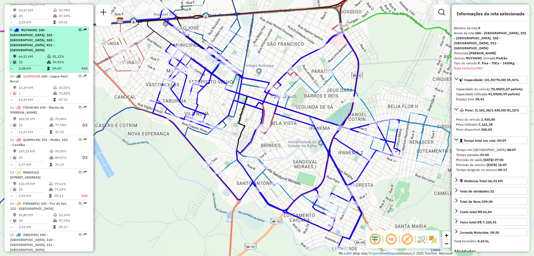
scroll to position [472, 0]
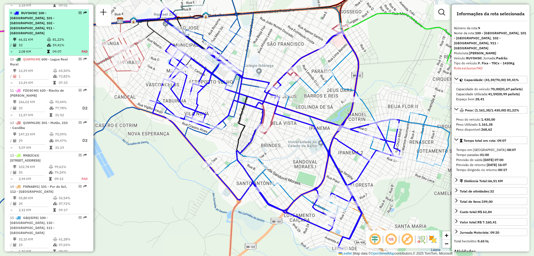
click at [44, 42] on td "32" at bounding box center [32, 45] width 28 height 6
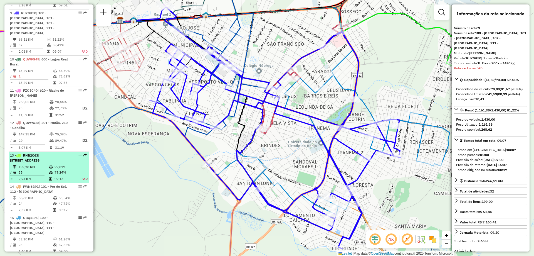
click at [41, 153] on span "| [STREET_ADDRESS]" at bounding box center [25, 157] width 31 height 9
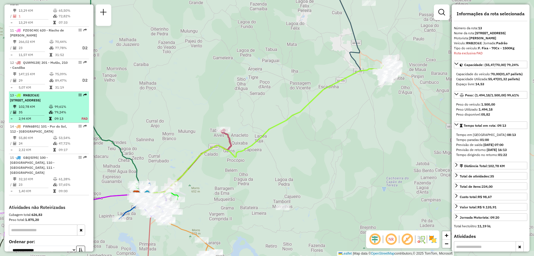
scroll to position [553, 0]
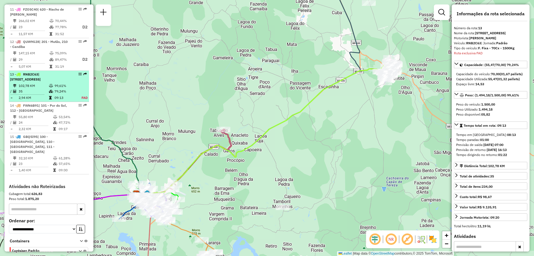
click at [55, 83] on td "99,61%" at bounding box center [65, 86] width 22 height 6
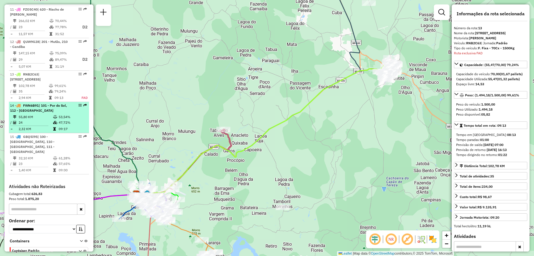
click at [51, 114] on td "55,80 KM" at bounding box center [35, 117] width 34 height 6
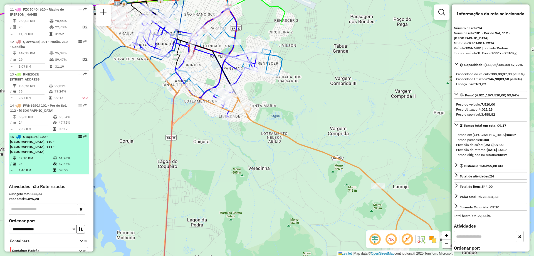
click at [52, 134] on div "15 - GBQ5I95 | 100 - [GEOGRAPHIC_DATA], 110 - [GEOGRAPHIC_DATA], 111 - [GEOGRAP…" at bounding box center [39, 144] width 59 height 20
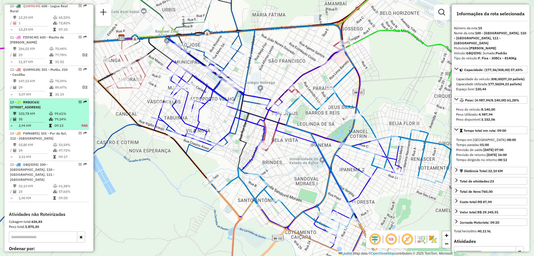
scroll to position [497, 0]
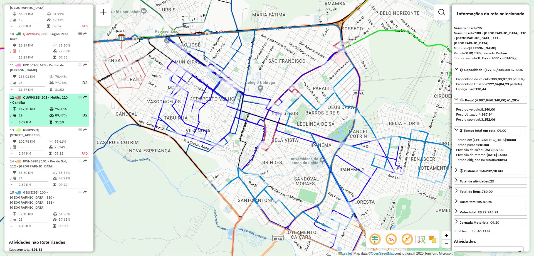
click at [42, 119] on td "5,07 KM" at bounding box center [33, 122] width 31 height 6
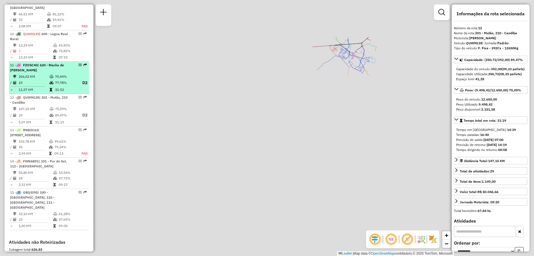
click at [49, 81] on icon at bounding box center [51, 82] width 4 height 3
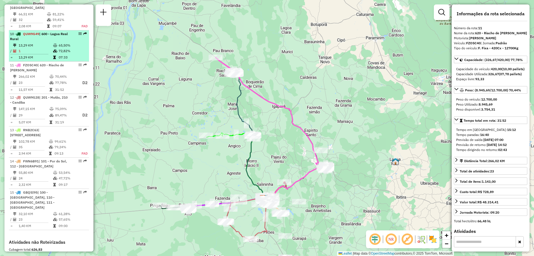
click at [56, 43] on td at bounding box center [56, 46] width 6 height 6
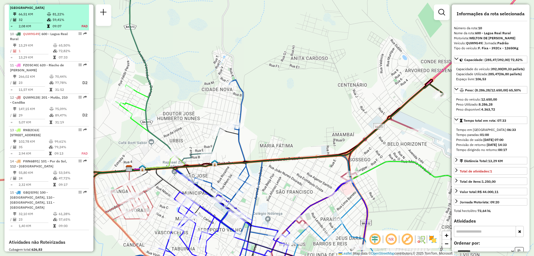
scroll to position [442, 0]
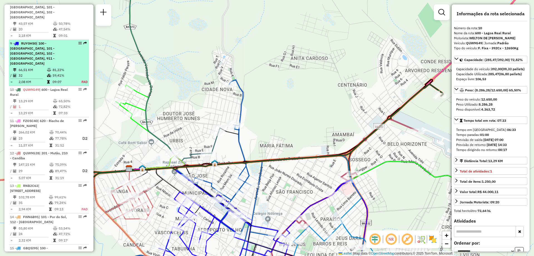
click at [50, 48] on span "| 100 - [GEOGRAPHIC_DATA], 101 - [GEOGRAPHIC_DATA], 102 - [GEOGRAPHIC_DATA], 91…" at bounding box center [32, 53] width 44 height 24
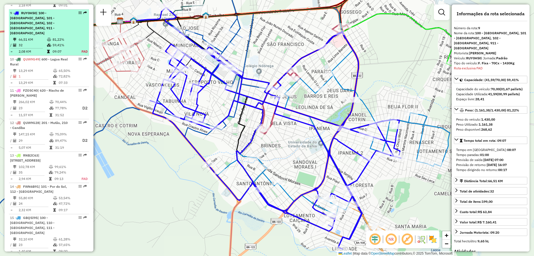
click at [54, 19] on span "| 100 - [GEOGRAPHIC_DATA], 101 - [GEOGRAPHIC_DATA], 102 - [GEOGRAPHIC_DATA], 91…" at bounding box center [32, 23] width 44 height 24
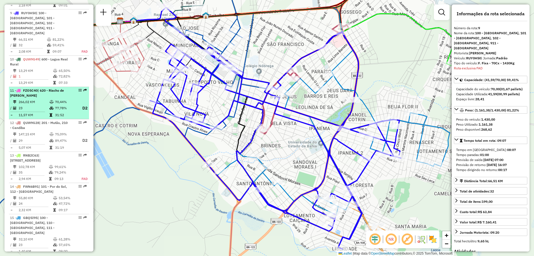
scroll to position [361, 0]
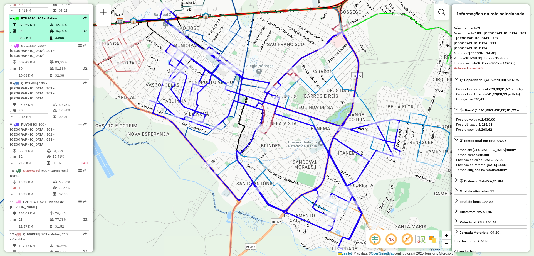
click at [52, 41] on td at bounding box center [52, 38] width 6 height 6
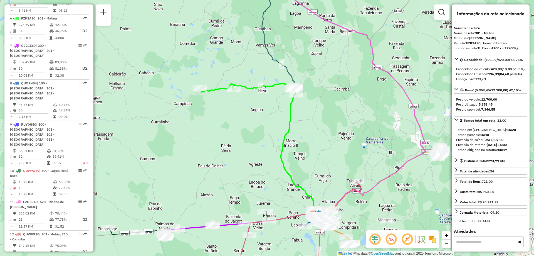
drag, startPoint x: 333, startPoint y: 99, endPoint x: 333, endPoint y: 108, distance: 8.9
click at [333, 108] on div "Janela de atendimento Grade de atendimento Capacidade Transportadoras Veículos …" at bounding box center [267, 128] width 534 height 256
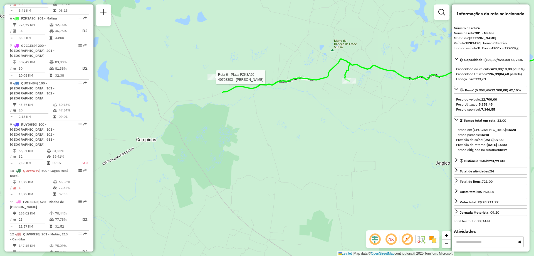
click at [215, 80] on div at bounding box center [214, 77] width 14 height 6
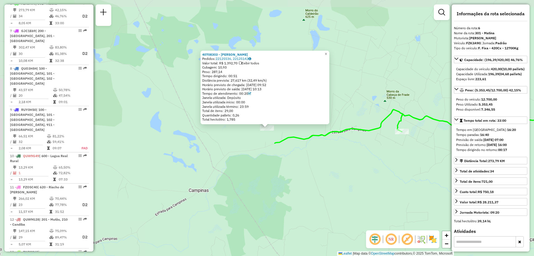
scroll to position [376, 0]
click at [358, 168] on div "40708303 - [PERSON_NAME]: 22125536, 22125142 Valor total: R$ 1.392,70 Exibir to…" at bounding box center [267, 128] width 534 height 256
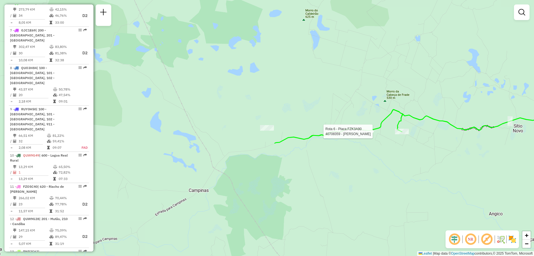
select select "**********"
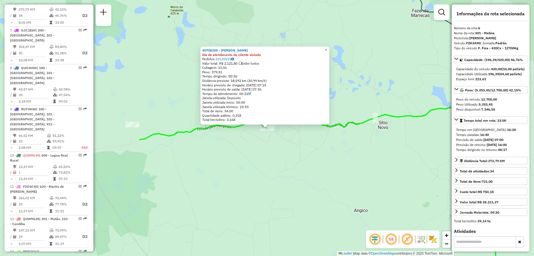
click at [388, 181] on div "40708359 - [PERSON_NAME] Dia de atendimento do cliente violado Pedidos: 2212551…" at bounding box center [267, 128] width 534 height 256
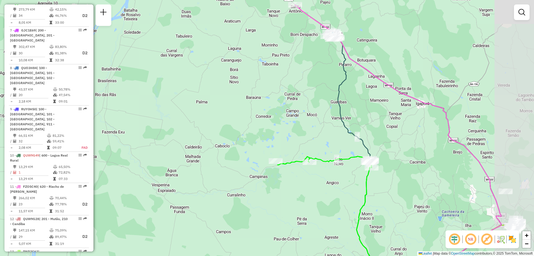
drag, startPoint x: 389, startPoint y: 176, endPoint x: 341, endPoint y: 173, distance: 48.2
click at [341, 173] on div "Janela de atendimento Grade de atendimento Capacidade Transportadoras Veículos …" at bounding box center [267, 128] width 534 height 256
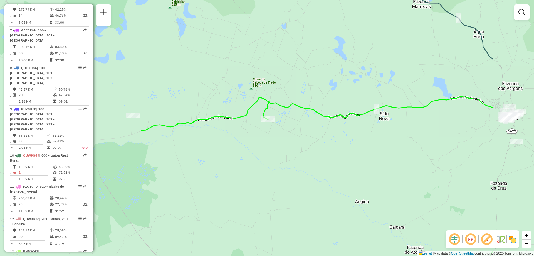
drag, startPoint x: 351, startPoint y: 164, endPoint x: 257, endPoint y: 155, distance: 93.9
click at [257, 155] on div "Janela de atendimento Grade de atendimento Capacidade Transportadoras Veículos …" at bounding box center [267, 128] width 534 height 256
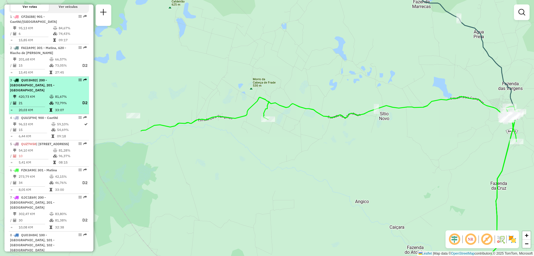
scroll to position [98, 0]
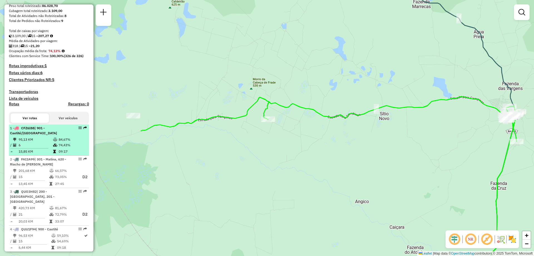
click at [55, 154] on td at bounding box center [56, 151] width 6 height 6
select select "**********"
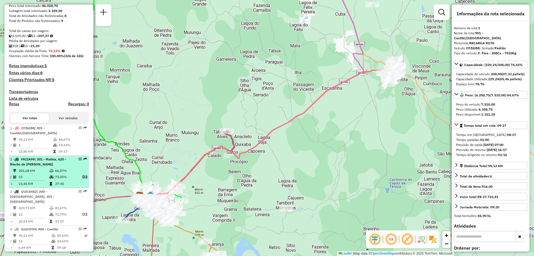
click at [51, 172] on icon at bounding box center [51, 170] width 4 height 3
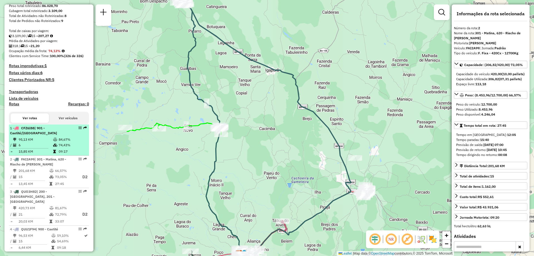
click at [46, 148] on td "6" at bounding box center [35, 145] width 34 height 6
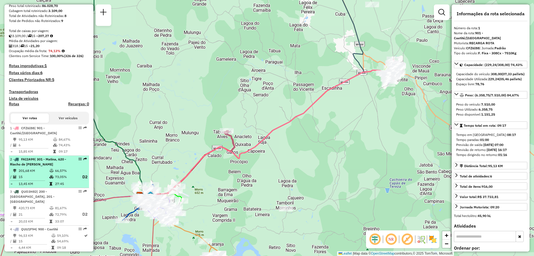
click at [44, 173] on td "201,68 KM" at bounding box center [33, 171] width 31 height 6
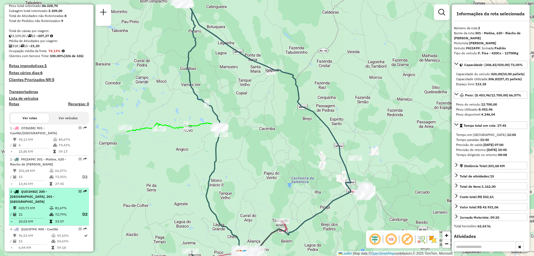
click at [43, 199] on div "3 - QUO3H82 | 200 - [GEOGRAPHIC_DATA], 201 - [GEOGRAPHIC_DATA]" at bounding box center [39, 196] width 59 height 15
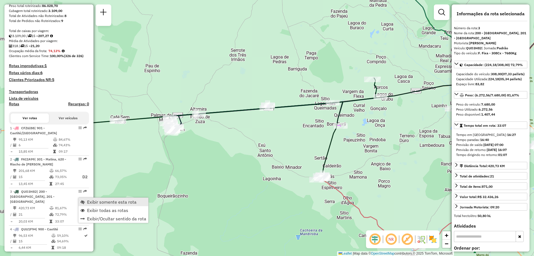
click at [90, 201] on span "Exibir somente esta rota" at bounding box center [111, 201] width 49 height 4
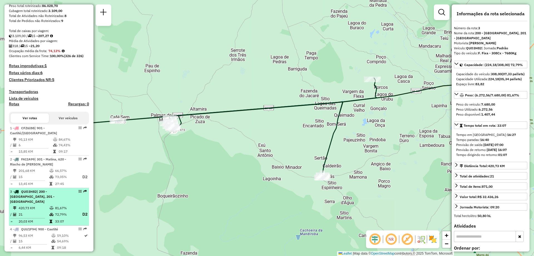
scroll to position [154, 0]
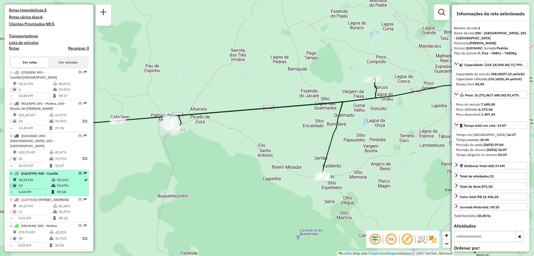
click at [58, 184] on td "54,69%" at bounding box center [70, 185] width 27 height 6
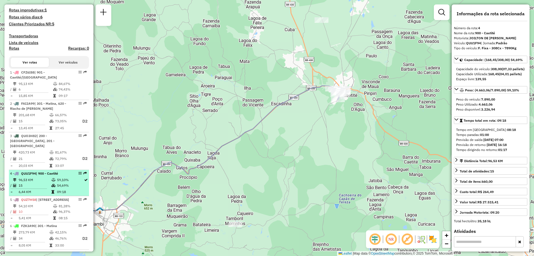
click at [60, 180] on td "59,10%" at bounding box center [70, 180] width 27 height 6
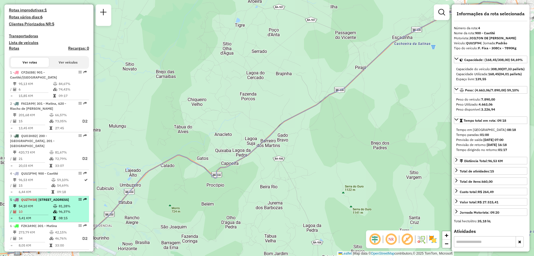
click at [42, 202] on div "5 - QUZ7H58 | 120 - [GEOGRAPHIC_DATA], 121 - [GEOGRAPHIC_DATA]" at bounding box center [39, 199] width 59 height 5
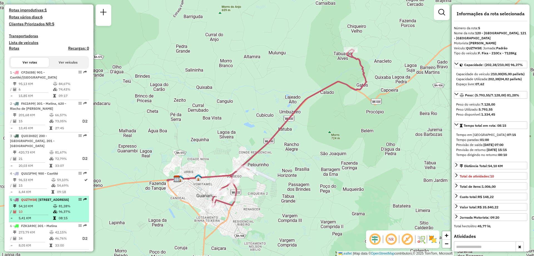
scroll to position [209, 0]
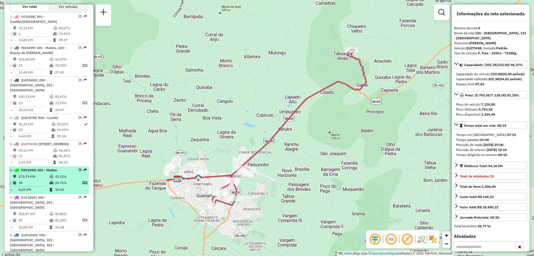
click at [44, 186] on td "34" at bounding box center [33, 182] width 31 height 7
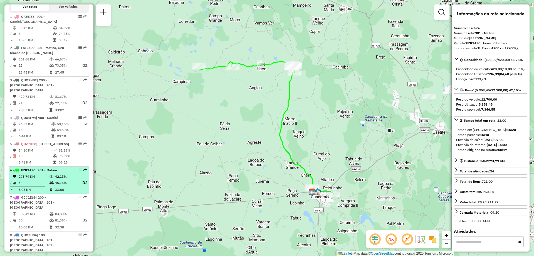
scroll to position [265, 0]
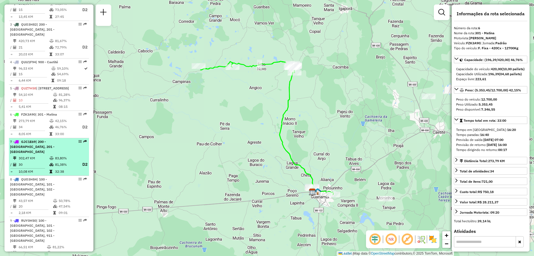
click at [41, 152] on span "| 200 - [GEOGRAPHIC_DATA], 201 - [GEOGRAPHIC_DATA]" at bounding box center [32, 146] width 44 height 14
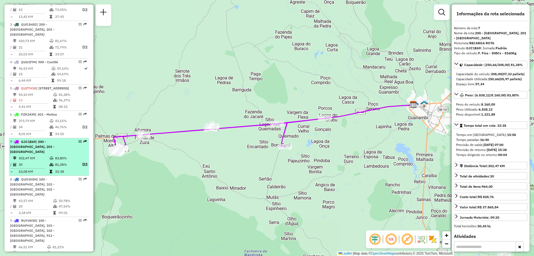
scroll to position [293, 0]
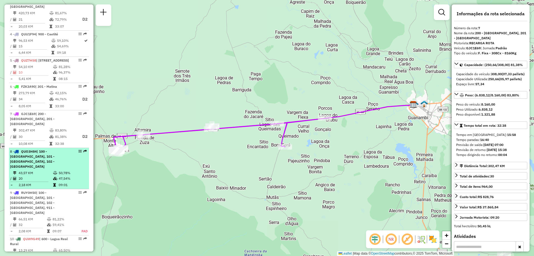
click at [41, 175] on td "20" at bounding box center [35, 178] width 34 height 6
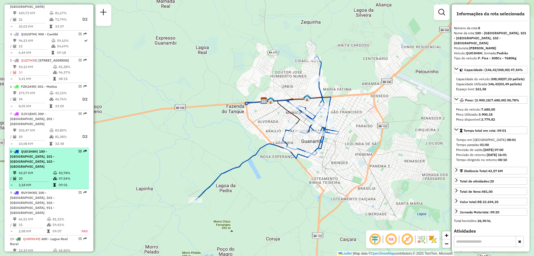
scroll to position [321, 0]
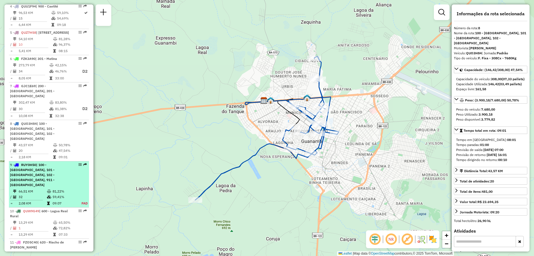
click at [39, 188] on td "66,51 KM" at bounding box center [32, 191] width 28 height 6
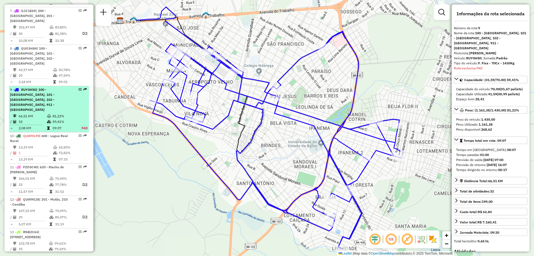
scroll to position [472, 0]
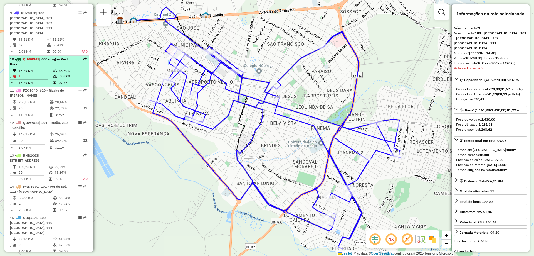
click at [53, 69] on icon at bounding box center [55, 70] width 4 height 3
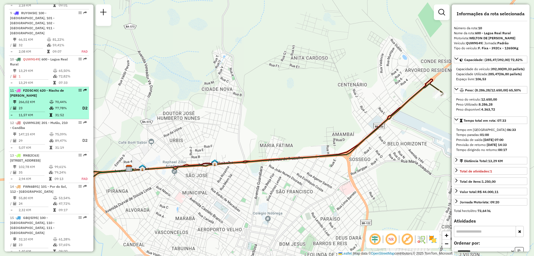
click at [46, 99] on td "266,02 KM" at bounding box center [33, 102] width 31 height 6
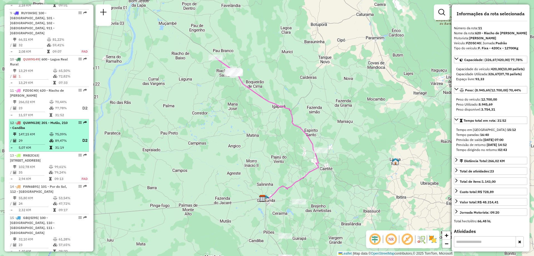
click at [45, 120] on div "12 - QUW9G28 | 201 - Mutãs, 210 - Candiba" at bounding box center [39, 125] width 59 height 10
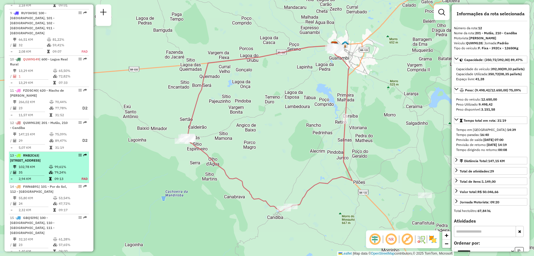
click at [34, 164] on td "102,78 KM" at bounding box center [33, 167] width 30 height 6
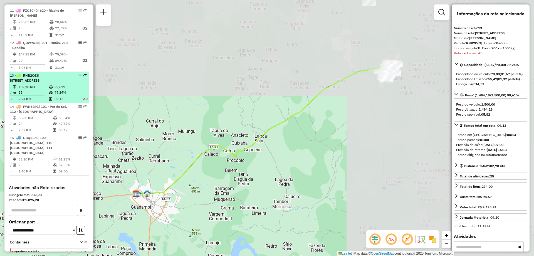
scroll to position [553, 0]
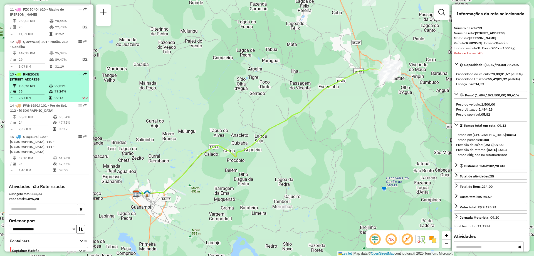
click at [31, 83] on td "102,78 KM" at bounding box center [33, 86] width 30 height 6
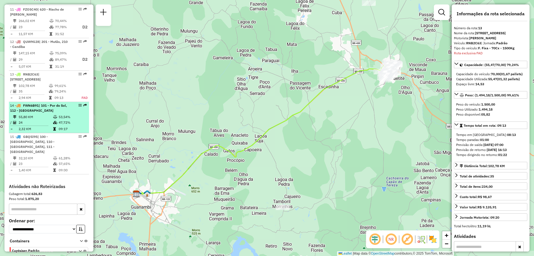
click at [29, 114] on td "55,80 KM" at bounding box center [35, 117] width 34 height 6
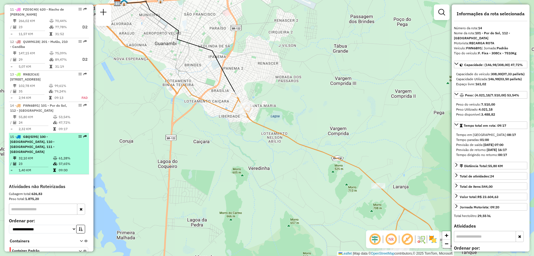
click at [27, 134] on span "| 100 - [GEOGRAPHIC_DATA], 110 - [GEOGRAPHIC_DATA], 111 - [GEOGRAPHIC_DATA]" at bounding box center [32, 143] width 44 height 19
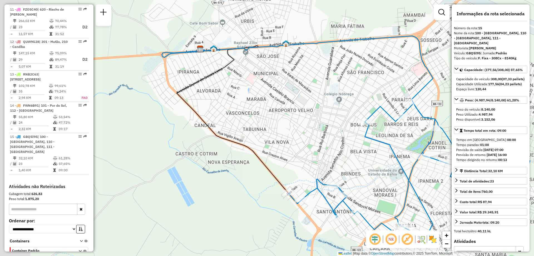
drag, startPoint x: 279, startPoint y: 110, endPoint x: 286, endPoint y: 111, distance: 7.1
click at [286, 111] on div "Janela de atendimento Grade de atendimento Capacidade Transportadoras Veículos …" at bounding box center [267, 128] width 534 height 256
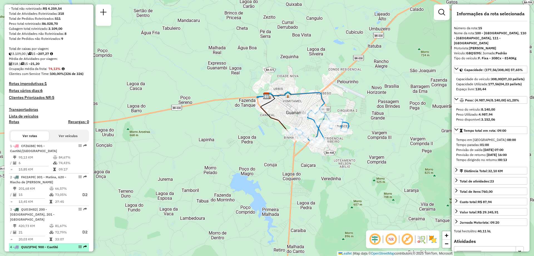
scroll to position [0, 0]
